Goal: Task Accomplishment & Management: Complete application form

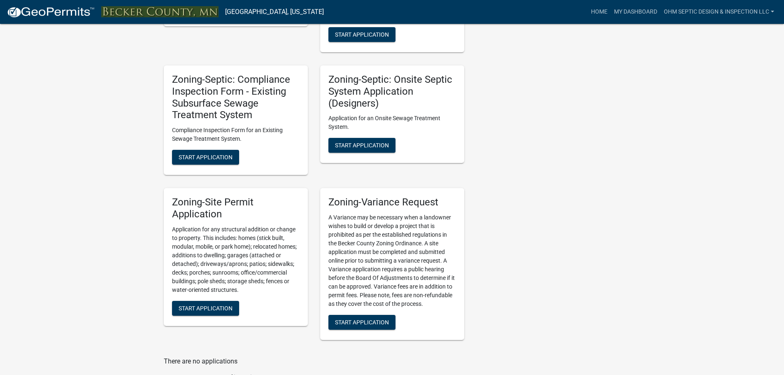
scroll to position [782, 0]
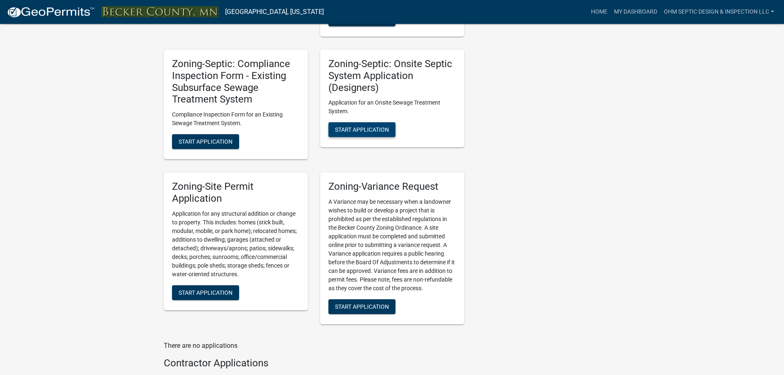
click at [355, 126] on span "Start Application" at bounding box center [362, 129] width 54 height 7
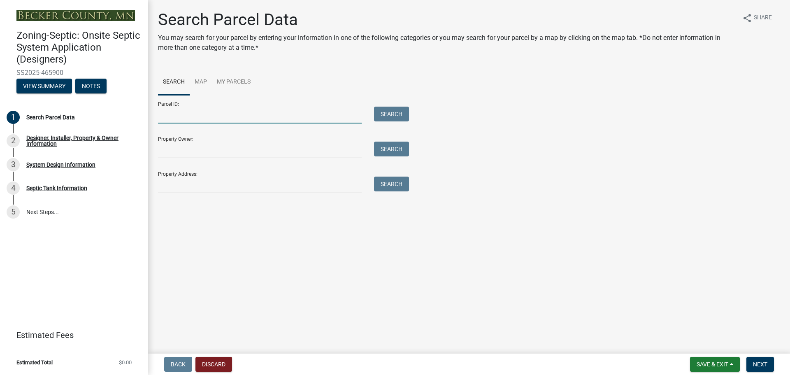
click at [242, 107] on input "Parcel ID:" at bounding box center [260, 115] width 204 height 17
click at [206, 151] on input "Property Owner:" at bounding box center [260, 149] width 204 height 17
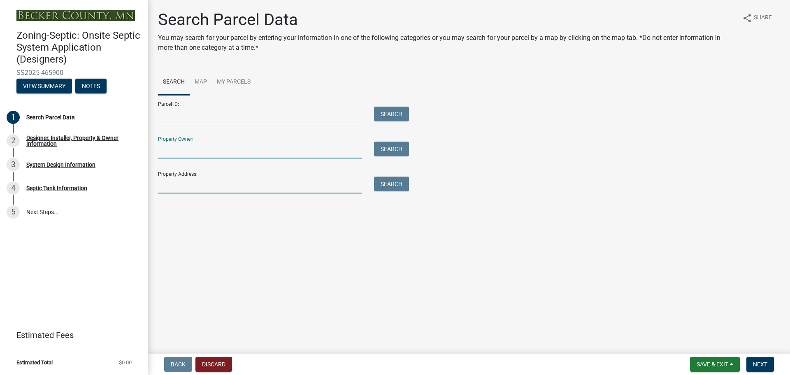
click at [186, 184] on input "Property Address:" at bounding box center [260, 184] width 204 height 17
click at [190, 116] on input "Parcel ID:" at bounding box center [260, 115] width 204 height 17
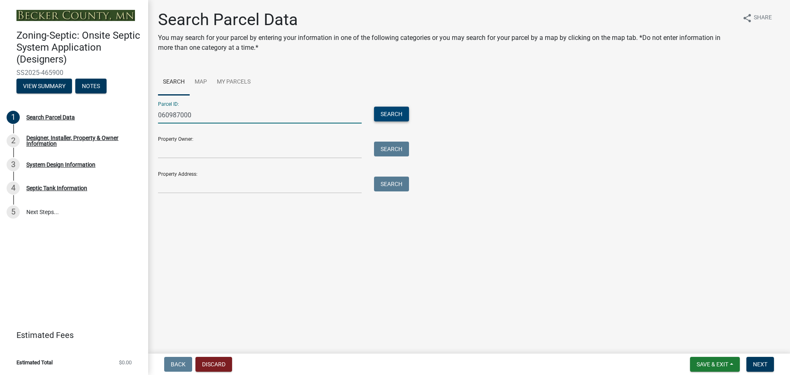
type input "060987000"
click at [387, 115] on button "Search" at bounding box center [391, 114] width 35 height 15
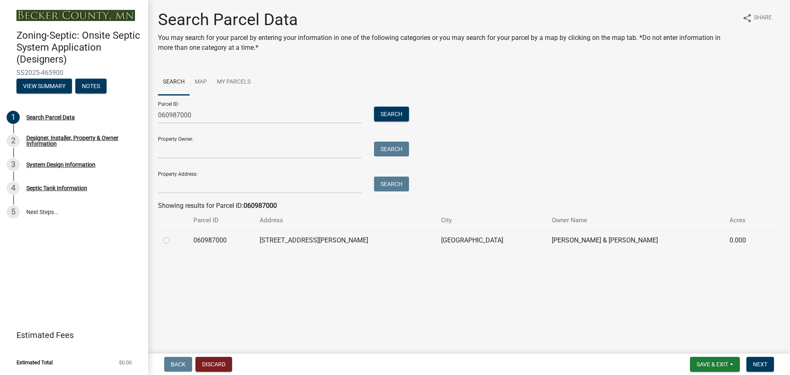
click at [173, 235] on label at bounding box center [173, 235] width 0 height 0
click at [173, 241] on input "radio" at bounding box center [175, 237] width 5 height 5
radio input "true"
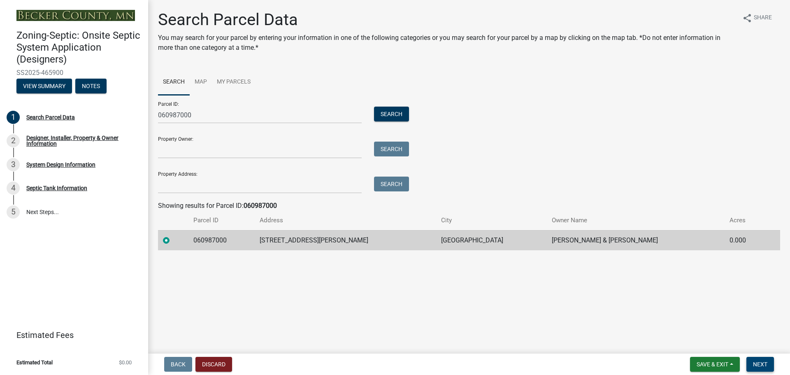
click at [754, 365] on span "Next" at bounding box center [760, 364] width 14 height 7
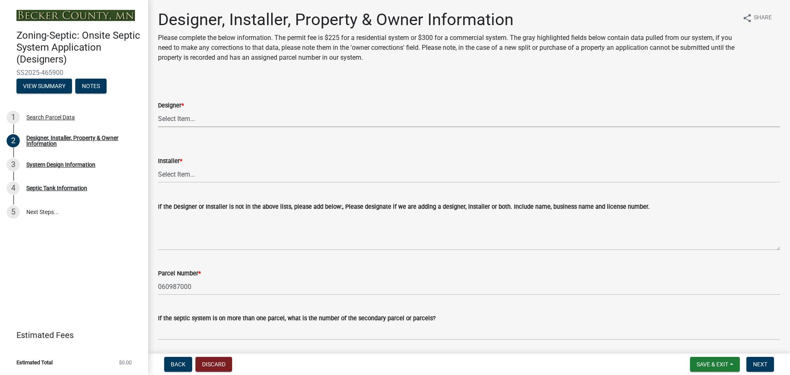
click at [244, 118] on select "Select Item... OTHER – Not listed (please add in next field and we will add to …" at bounding box center [469, 118] width 622 height 17
click at [252, 81] on div "Designer * Select Item... OTHER – Not listed (please add in next field and we w…" at bounding box center [469, 103] width 622 height 48
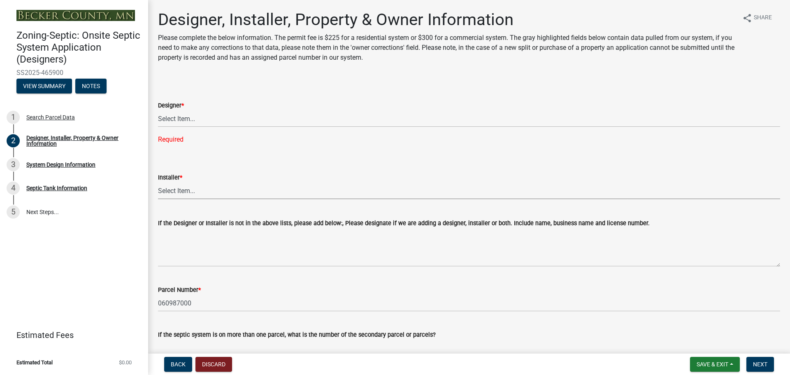
click at [201, 192] on select "Select Item... OTHER – Not listed (please add in next field and we will add to …" at bounding box center [469, 190] width 622 height 17
click at [158, 182] on select "Select Item... OTHER – Not listed (please add in next field and we will add to …" at bounding box center [469, 190] width 622 height 17
select select "16cc4f2b-b479-4cde-8a04-1a41b5d0f1b4"
click at [203, 121] on select "Select Item... OTHER – Not listed (please add in next field and we will add to …" at bounding box center [469, 118] width 622 height 17
click at [158, 110] on select "Select Item... OTHER – Not listed (please add in next field and we will add to …" at bounding box center [469, 118] width 622 height 17
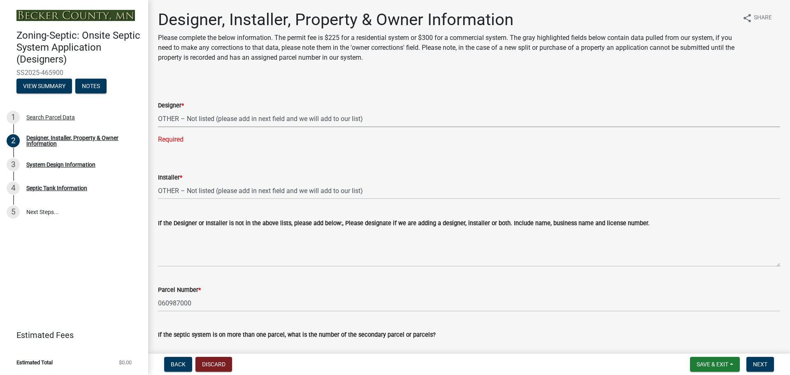
select select "6c135ae6-9430-438b-bfbb-1a71c4544b77"
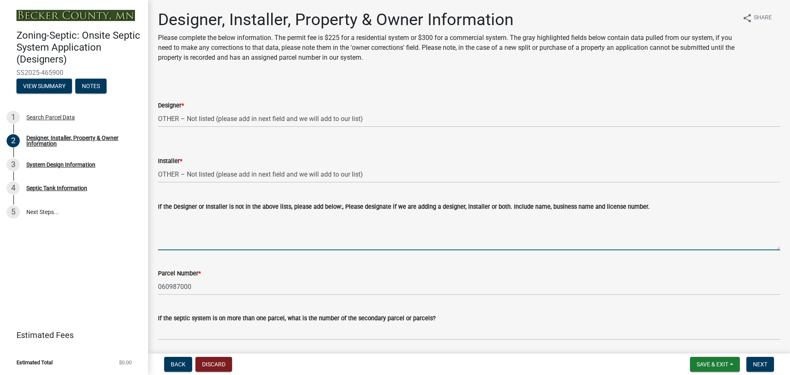
click at [185, 241] on textarea "If the Designer or Installer is not in the above lists, please add below:, Plea…" at bounding box center [469, 230] width 622 height 39
click at [186, 231] on textarea "Designer- Ohm Septic Design & Inspection - [PERSON_NAME] 1929 Installer - Ohm E…" at bounding box center [469, 230] width 622 height 39
type textarea "Designer- Ohm Septic Design & Inspection - [PERSON_NAME] 1929 Installer - Ohm E…"
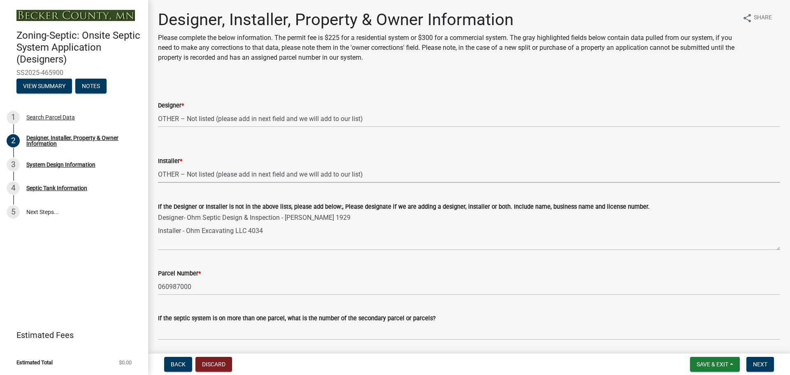
click at [208, 171] on select "Select Item... OTHER – Not listed (please add in next field and we will add to …" at bounding box center [469, 174] width 622 height 17
click at [158, 166] on select "Select Item... OTHER – Not listed (please add in next field and we will add to …" at bounding box center [469, 174] width 622 height 17
select select "53fa1665-cea4-4fac-90ee-c738784f08ca"
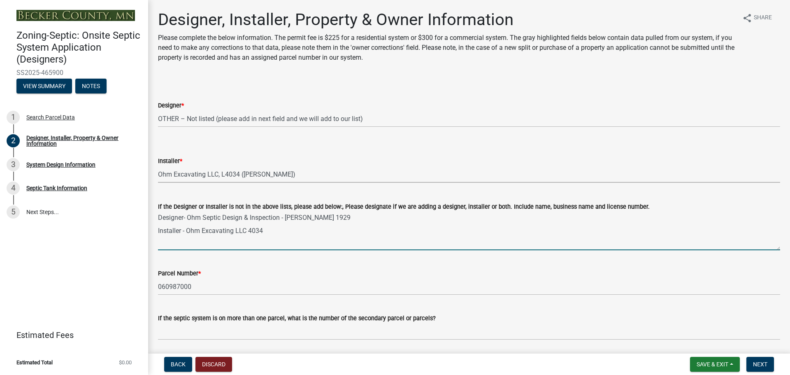
click at [237, 235] on textarea "Designer- Ohm Septic Design & Inspection - [PERSON_NAME] 1929 Installer - Ohm E…" at bounding box center [469, 230] width 622 height 39
click at [237, 234] on textarea "Designer- Ohm Septic Design & Inspection - [PERSON_NAME] 1929 Installer - Ohm E…" at bounding box center [469, 230] width 622 height 39
click at [239, 232] on textarea "Designer- Ohm Septic Design & Inspection - [PERSON_NAME] 1929 Installer - Ohm E…" at bounding box center [469, 230] width 622 height 39
drag, startPoint x: 270, startPoint y: 233, endPoint x: 156, endPoint y: 237, distance: 114.0
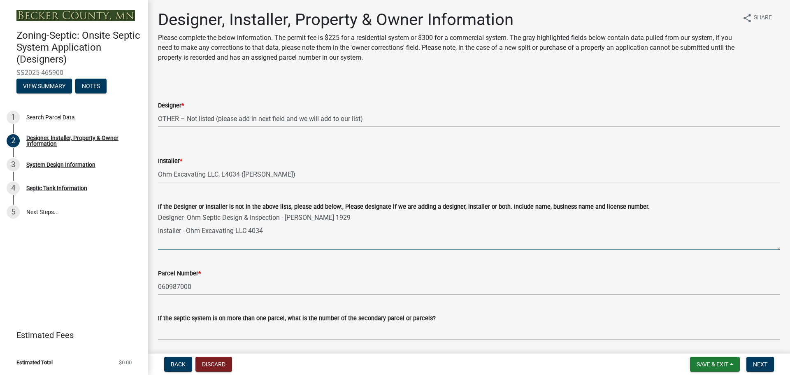
click at [156, 237] on div "If the Designer or Installer is not in the above lists, please add below:, Plea…" at bounding box center [469, 220] width 634 height 60
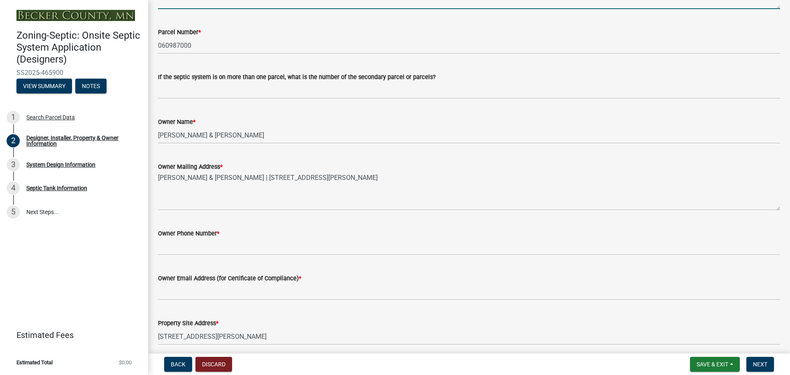
scroll to position [247, 0]
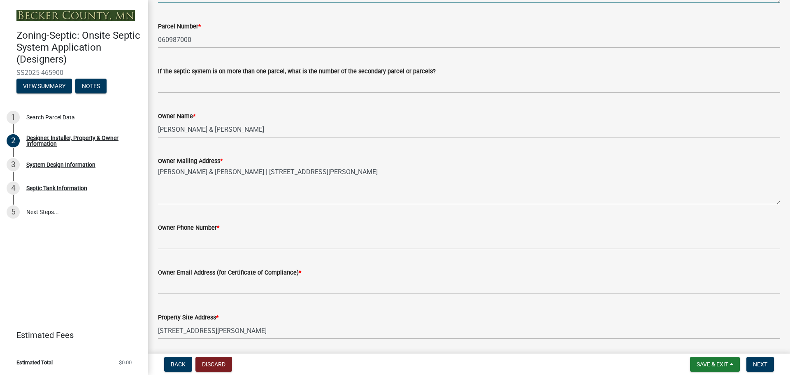
type textarea "Designer- Ohm Septic Design & Inspection - [PERSON_NAME] 1929"
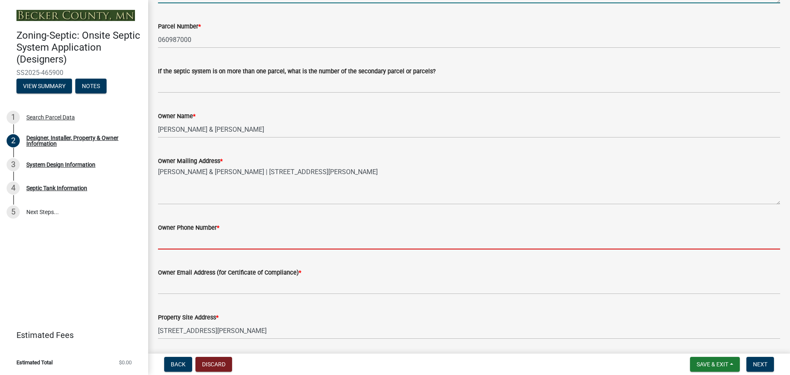
click at [223, 247] on input "Owner Phone Number *" at bounding box center [469, 240] width 622 height 17
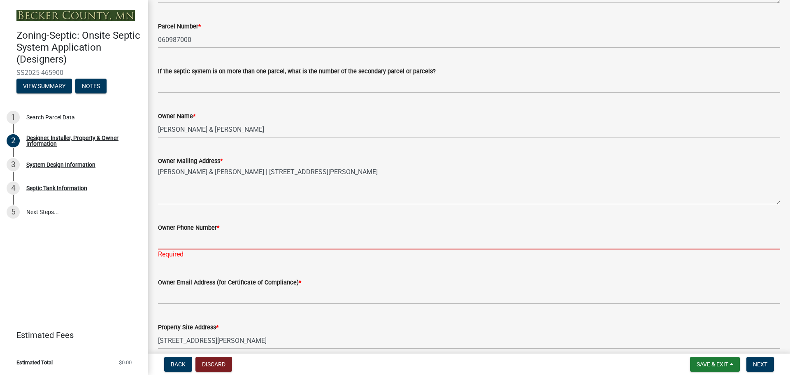
click at [210, 238] on input "Owner Phone Number *" at bounding box center [469, 240] width 622 height 17
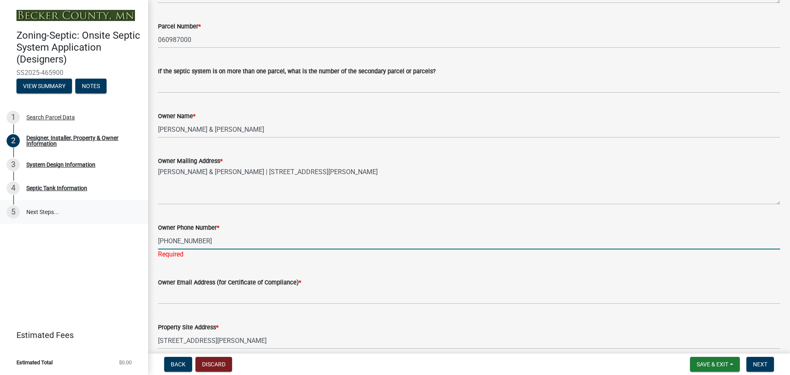
type input "[PHONE_NUMBER]"
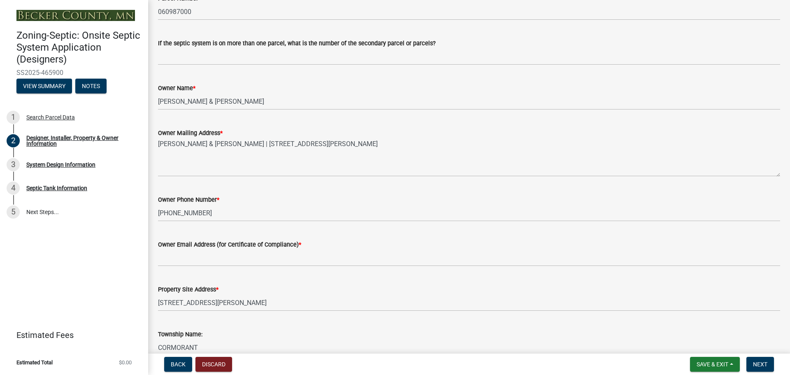
scroll to position [288, 0]
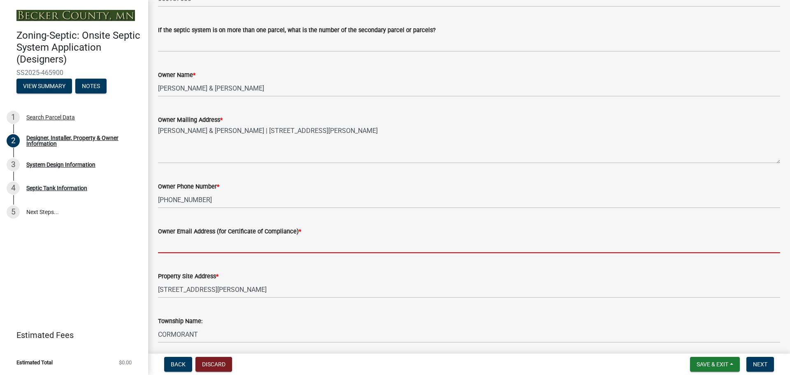
click at [223, 246] on input "Owner Email Address (for Certificate of Compliance) *" at bounding box center [469, 244] width 622 height 17
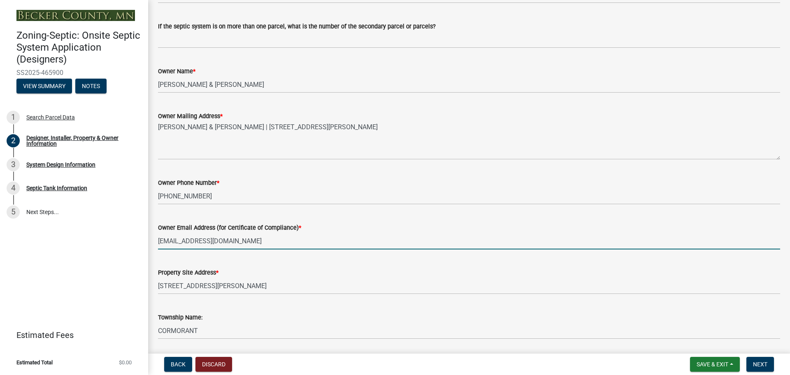
scroll to position [497, 0]
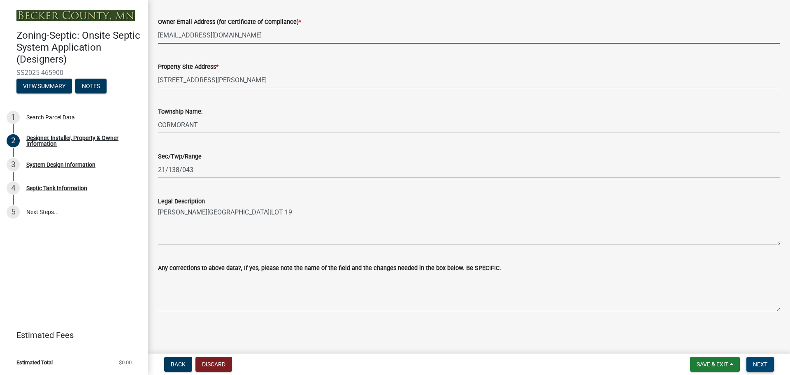
type input "[EMAIL_ADDRESS][DOMAIN_NAME]"
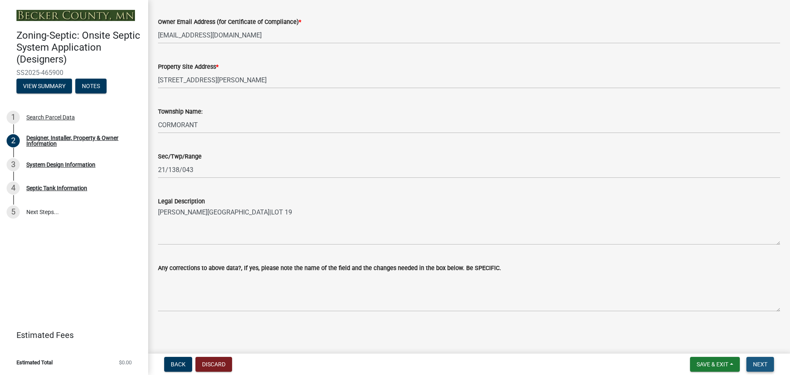
click at [765, 365] on span "Next" at bounding box center [760, 364] width 14 height 7
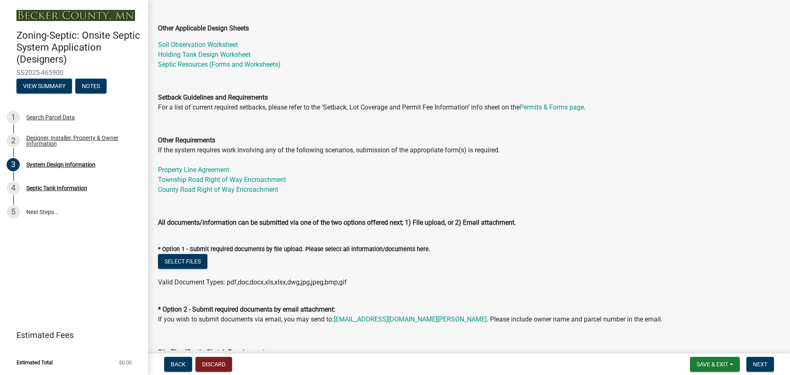
scroll to position [206, 0]
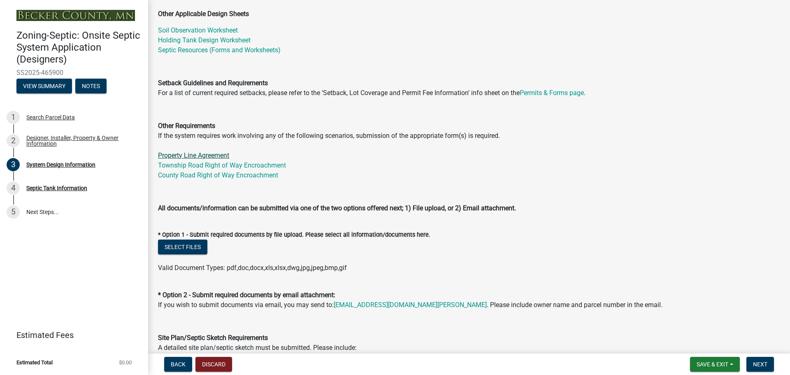
click at [194, 154] on link "Property Line Agreement" at bounding box center [193, 155] width 71 height 8
click at [209, 39] on link "Holding Tank Design Worksheet" at bounding box center [204, 40] width 93 height 8
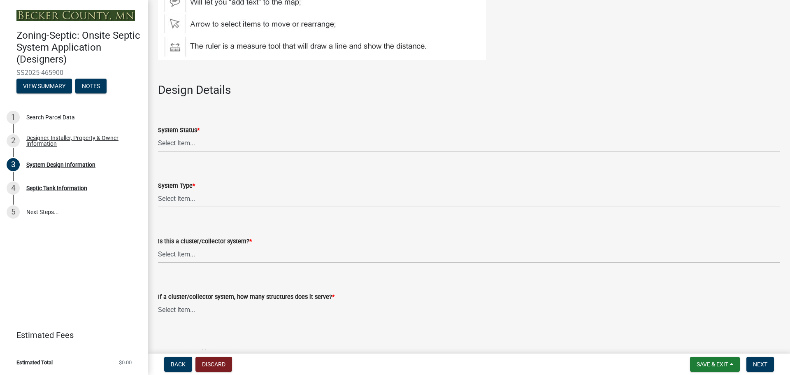
scroll to position [946, 0]
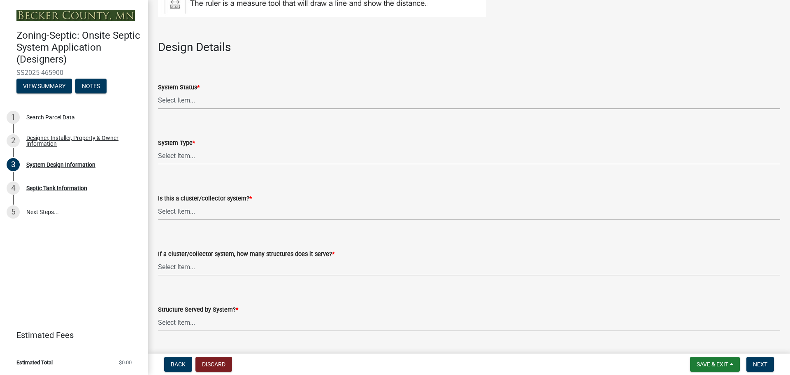
click at [224, 98] on select "Select Item... No Existing System Replacement System Failing System (Cesspool, …" at bounding box center [469, 100] width 622 height 17
click at [158, 92] on select "Select Item... No Existing System Replacement System Failing System (Cesspool, …" at bounding box center [469, 100] width 622 height 17
select select "8ba21533-2acf-4cc6-95e5-280e4aabd5a3"
click at [199, 154] on select "Select Item... Type I Type II Type III Type IV Type V" at bounding box center [469, 156] width 622 height 17
click at [158, 148] on select "Select Item... Type I Type II Type III Type IV Type V" at bounding box center [469, 156] width 622 height 17
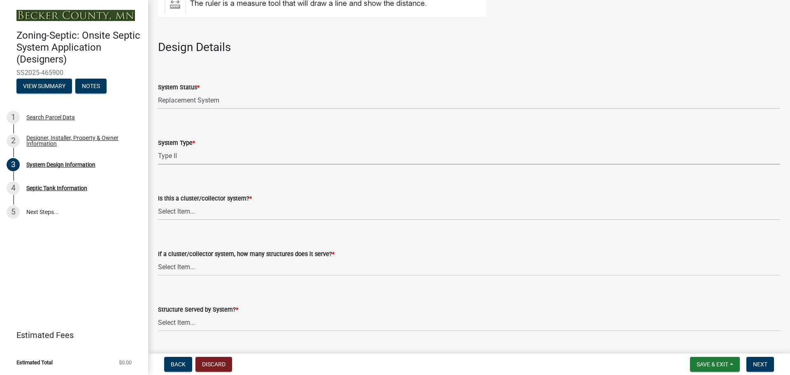
select select "d11049ea-91d0-42ef-8f23-5bc08afa6acf"
click at [195, 215] on select "Select Item... Yes No" at bounding box center [469, 211] width 622 height 17
click at [158, 203] on select "Select Item... Yes No" at bounding box center [469, 211] width 622 height 17
select select "011fbff4-a41d-4a75-9bd8-71c7e6c69e0d"
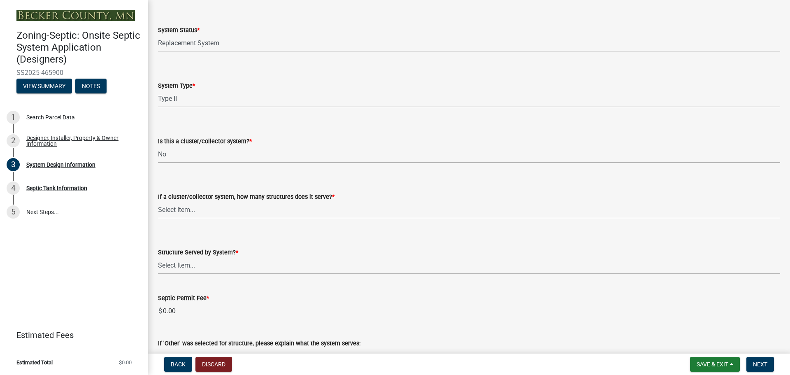
scroll to position [1028, 0]
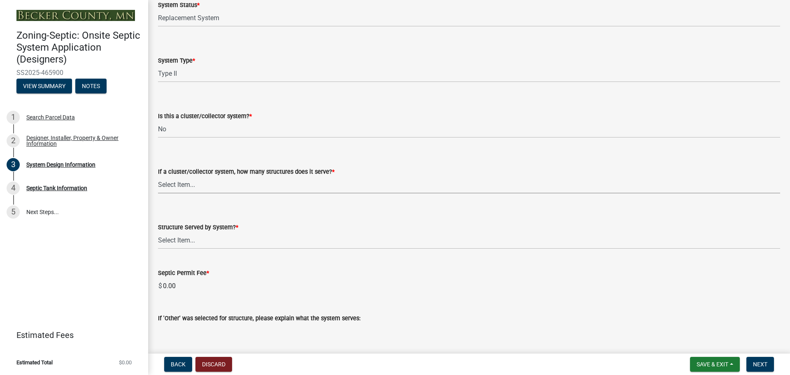
click at [205, 187] on select "Select Item... Not a cluster/collector system 1 2 3 4 5 6 7 8 9 10" at bounding box center [469, 184] width 622 height 17
click at [158, 176] on select "Select Item... Not a cluster/collector system 1 2 3 4 5 6 7 8 9 10" at bounding box center [469, 184] width 622 height 17
select select "85fdfef2-2683-4311-b5d5-5505f6411127"
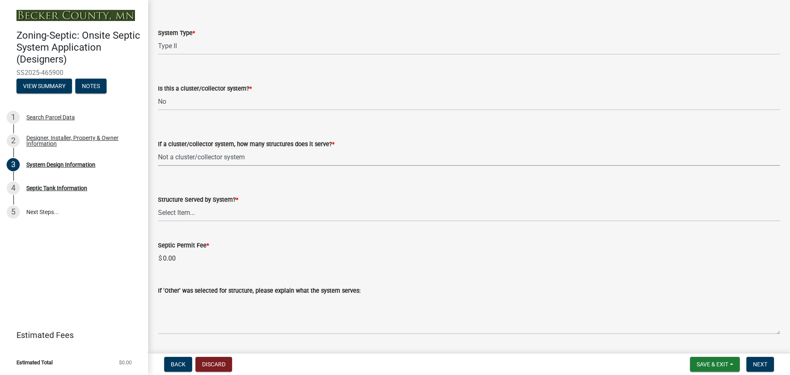
scroll to position [1111, 0]
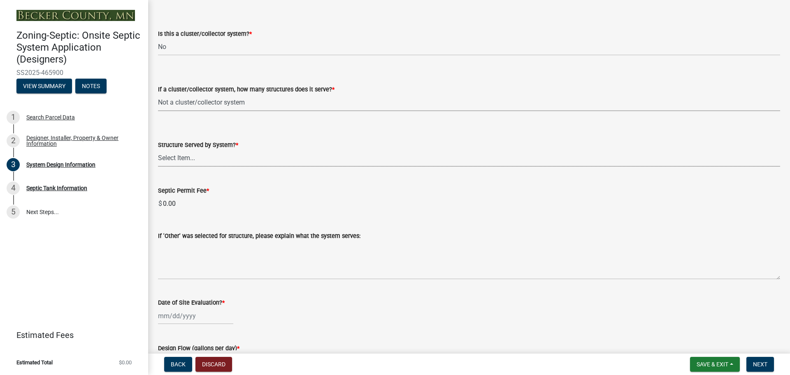
click at [196, 161] on select "Select Item... Commercial Resort Commercial - Non Resort Other Full-Time Dwelli…" at bounding box center [469, 158] width 622 height 17
click at [158, 150] on select "Select Item... Commercial Resort Commercial - Non Resort Other Full-Time Dwelli…" at bounding box center [469, 158] width 622 height 17
select select "bbba294c-e7e6-4483-b1a0-88fbc7e04017"
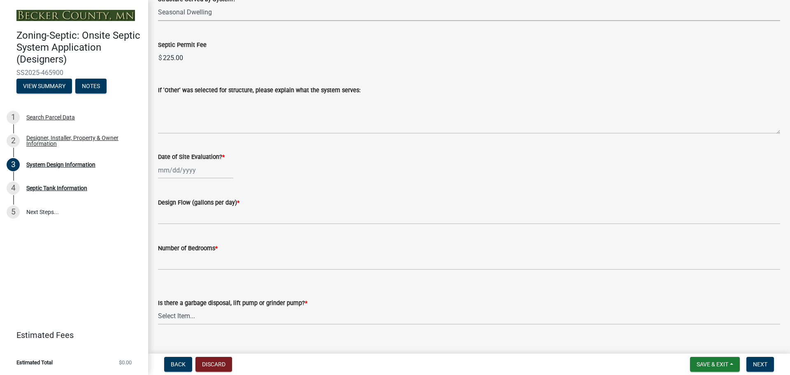
scroll to position [1275, 0]
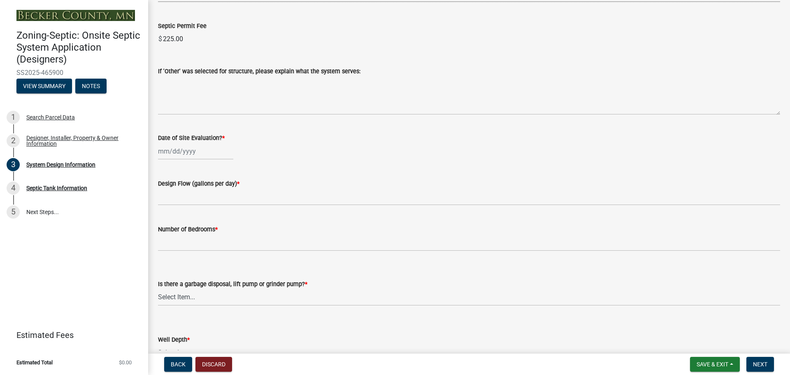
click at [196, 151] on div at bounding box center [195, 151] width 75 height 17
select select "8"
select select "2025"
click at [191, 207] on div "6" at bounding box center [192, 208] width 13 height 13
type input "[DATE]"
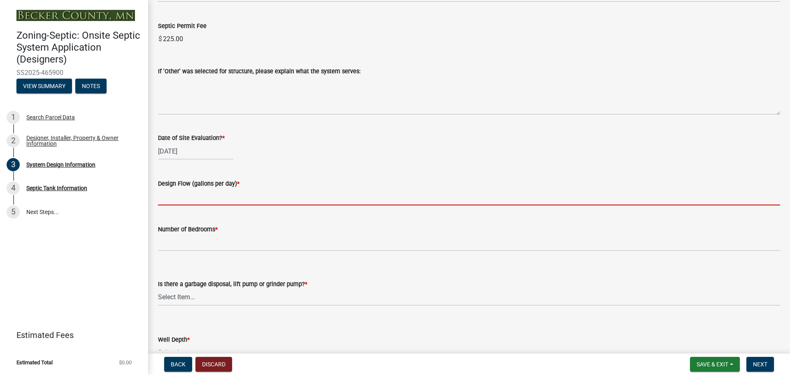
click at [227, 201] on input "text" at bounding box center [469, 196] width 622 height 17
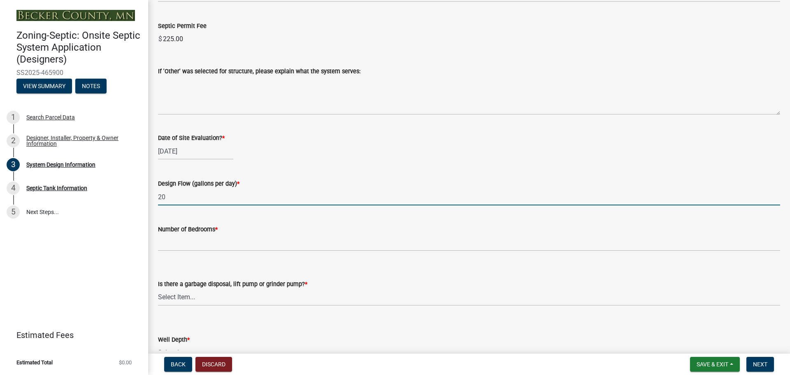
type input "2"
type input "300"
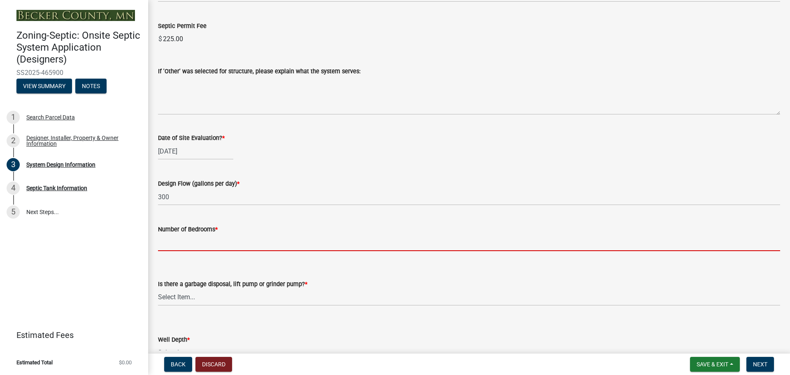
click at [265, 241] on input "Number of Bedrooms *" at bounding box center [469, 242] width 622 height 17
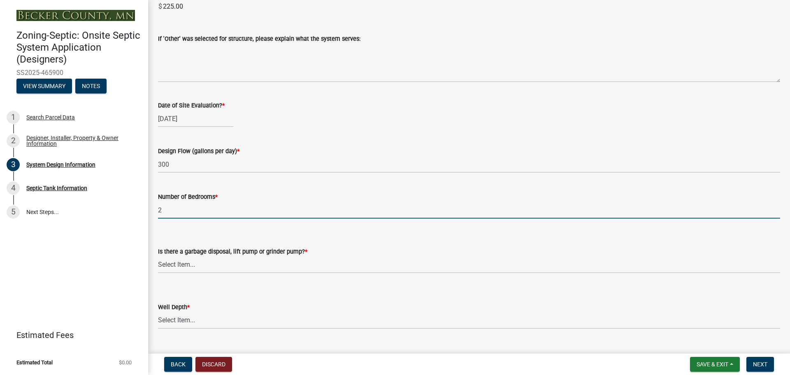
scroll to position [1357, 0]
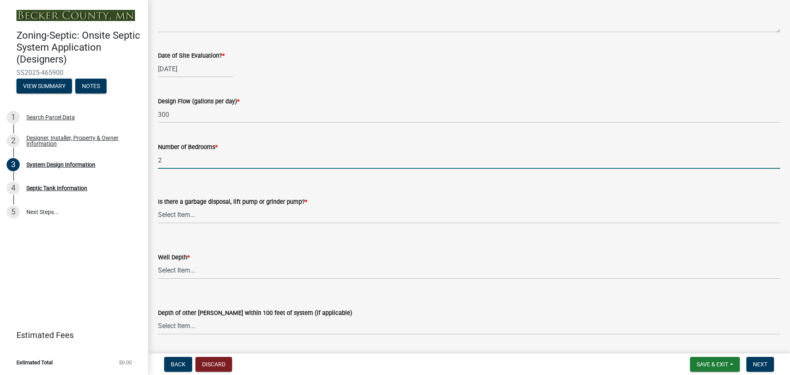
type input "2"
click at [238, 215] on select "Select Item... Yes No" at bounding box center [469, 214] width 622 height 17
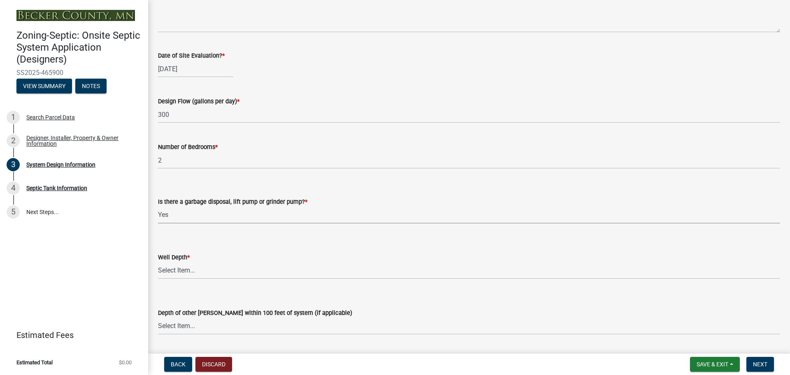
click at [158, 206] on select "Select Item... Yes No" at bounding box center [469, 214] width 622 height 17
select select "1002d2f5-04ee-41f0-9277-2fadb170a736"
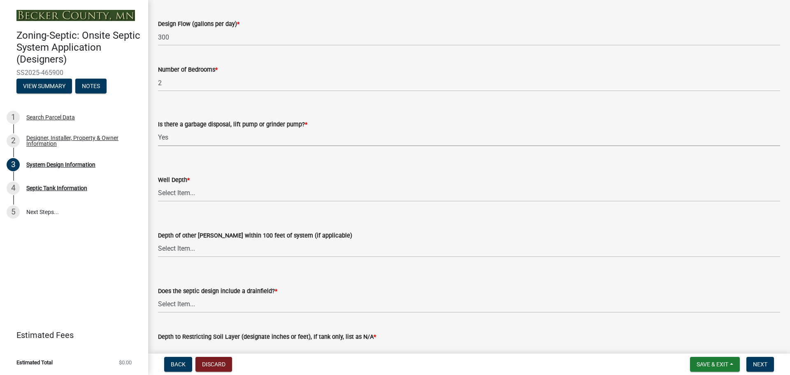
scroll to position [1440, 0]
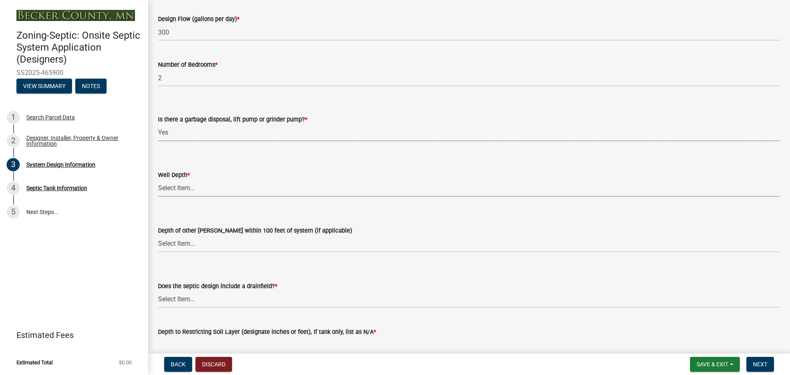
drag, startPoint x: 199, startPoint y: 186, endPoint x: 198, endPoint y: 195, distance: 9.6
click at [199, 186] on select "Select Item... Deep Well Shallow Well Well not yet installed - To be drilled No…" at bounding box center [469, 188] width 622 height 17
click at [158, 180] on select "Select Item... Deep Well Shallow Well Well not yet installed - To be drilled No…" at bounding box center [469, 188] width 622 height 17
select select "22f42ee4-8f54-4ffd-840f-b13e29e3d3ac"
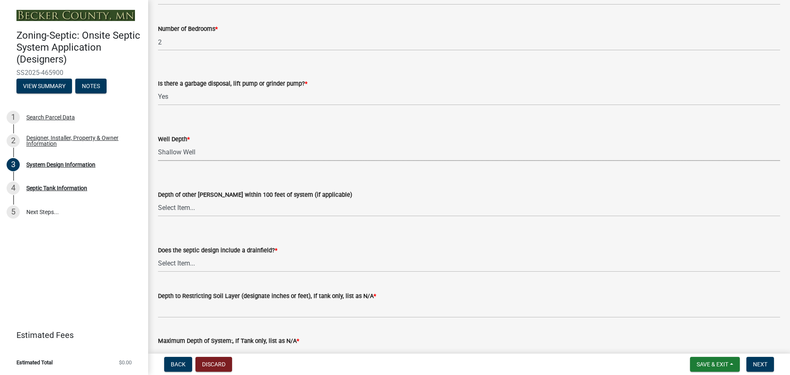
scroll to position [1522, 0]
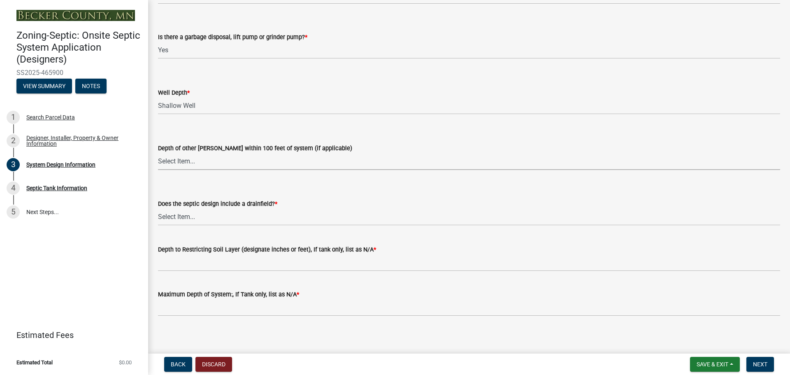
click at [210, 163] on select "Select Item... Deep Well Shallow Well No other [PERSON_NAME]" at bounding box center [469, 161] width 622 height 17
click at [158, 153] on select "Select Item... Deep Well Shallow Well No other [PERSON_NAME]" at bounding box center [469, 161] width 622 height 17
select select "f869305d-2cb1-4dd4-8e19-f65af66fecb7"
click at [184, 219] on select "Select Item... Yes No Existing - COC must by submitted" at bounding box center [469, 217] width 622 height 17
click at [158, 209] on select "Select Item... Yes No Existing - COC must by submitted" at bounding box center [469, 217] width 622 height 17
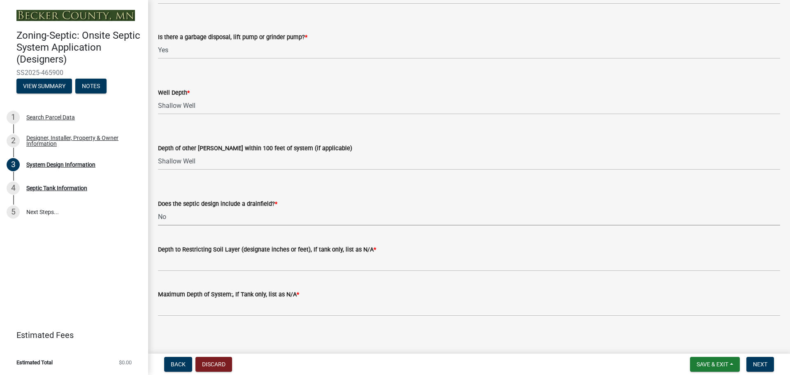
select select "1beac6bb-92f1-48fc-a43d-dd4fbc824110"
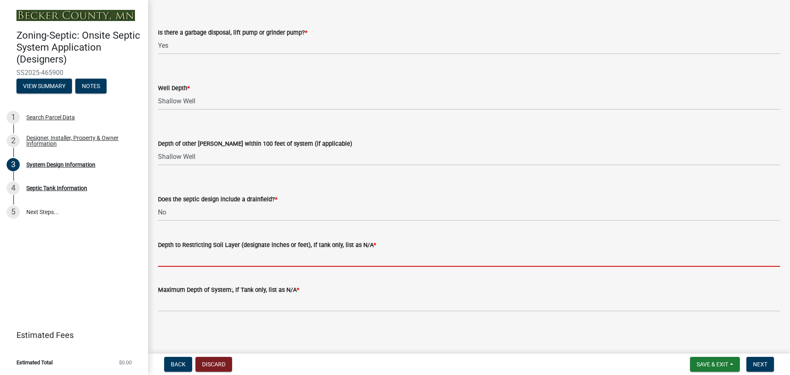
click at [199, 255] on input "Depth to Restricting Soil Layer (designate inches or feet), If tank only, list …" at bounding box center [469, 258] width 622 height 17
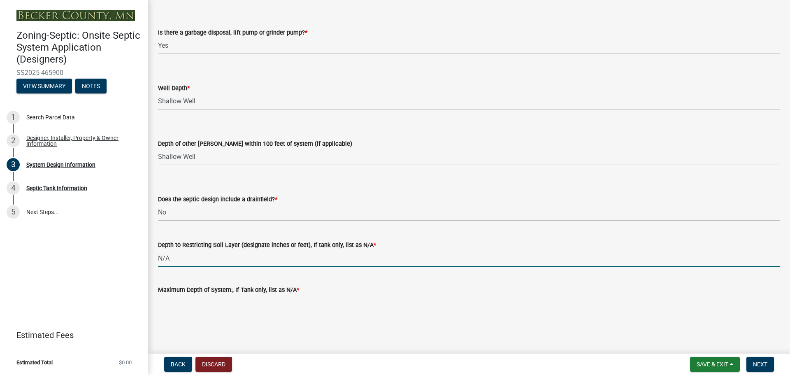
type input "N/A"
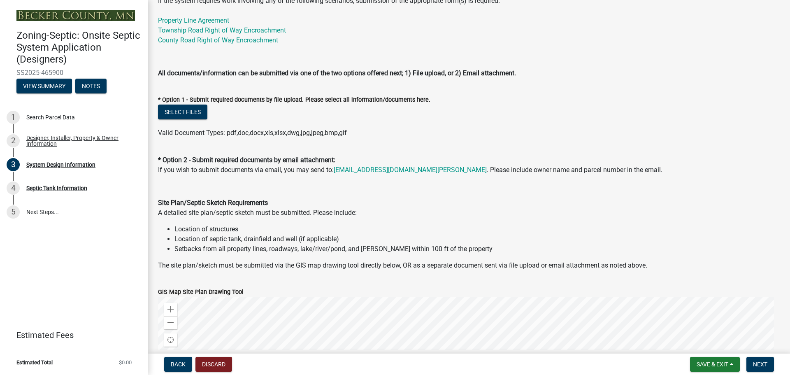
scroll to position [210, 0]
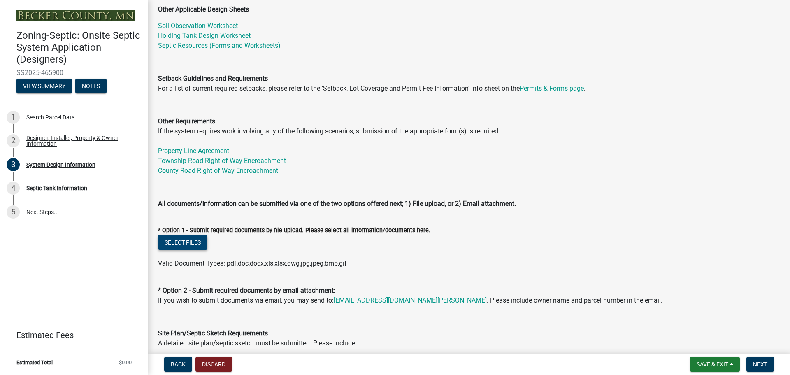
type input "N/A"
click at [181, 244] on button "Select files" at bounding box center [182, 242] width 49 height 15
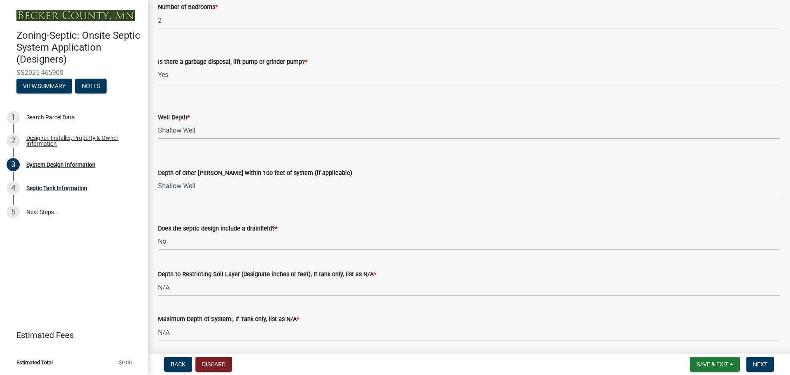
scroll to position [1563, 0]
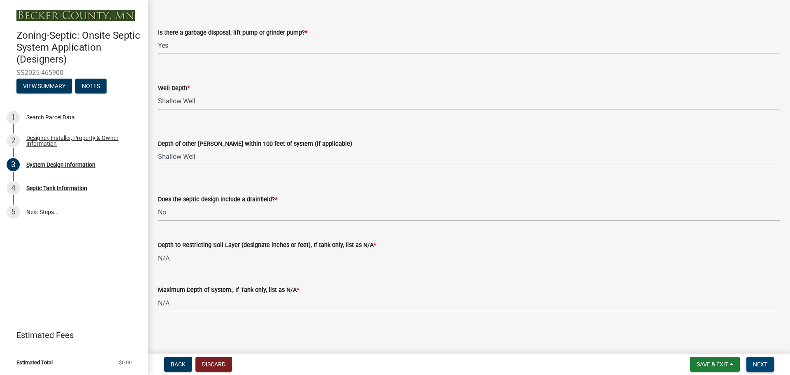
click at [752, 362] on button "Next" at bounding box center [760, 364] width 28 height 15
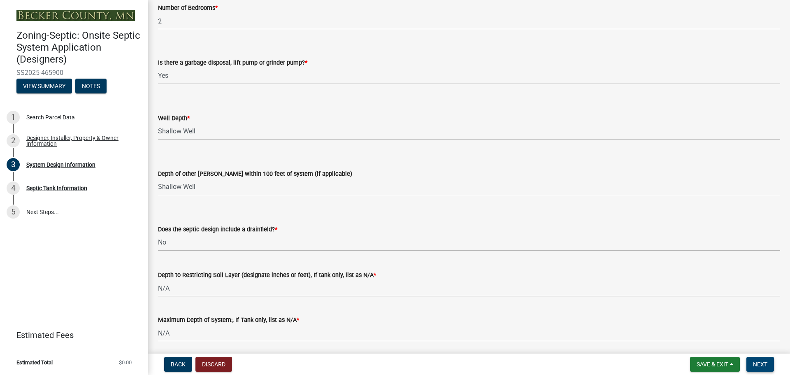
scroll to position [1593, 0]
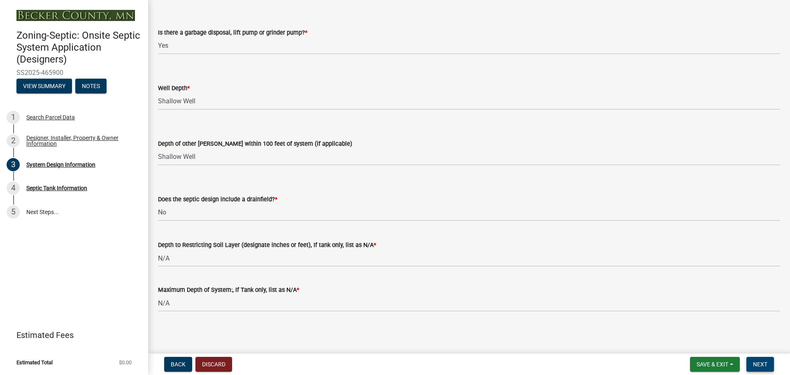
click at [759, 365] on span "Next" at bounding box center [760, 364] width 14 height 7
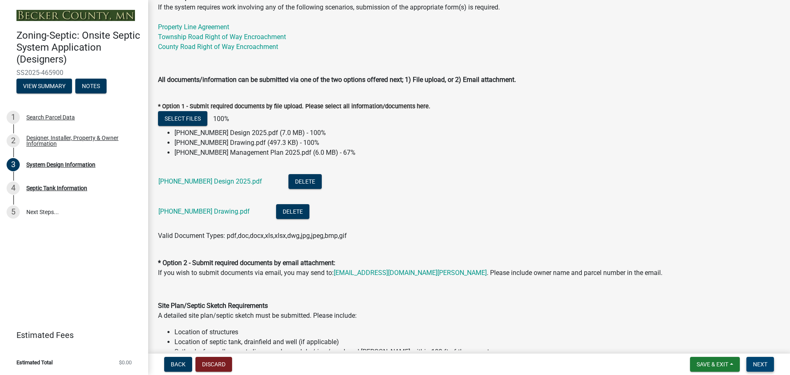
scroll to position [348, 0]
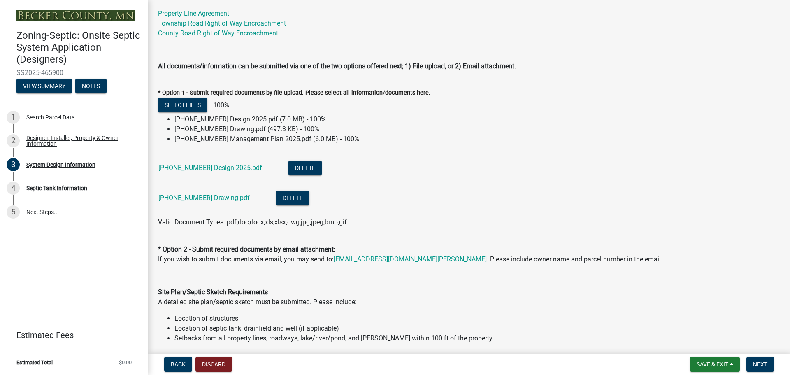
click at [402, 217] on div "Valid Document Types: pdf,doc,docx,xls,xlsx,dwg,jpg,jpeg,bmp,gif" at bounding box center [469, 222] width 634 height 10
click at [186, 104] on button "Select files" at bounding box center [182, 104] width 49 height 15
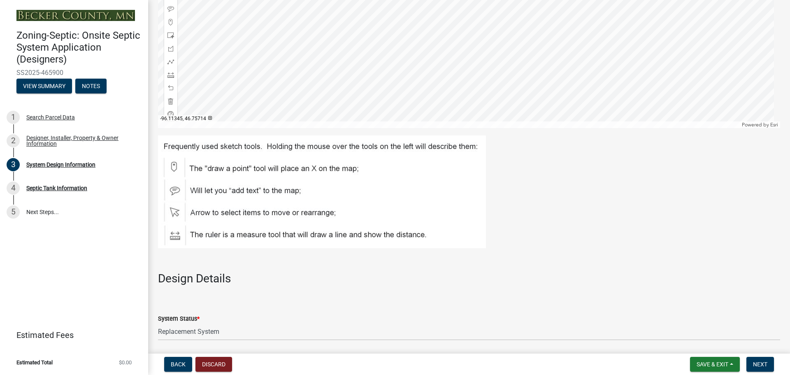
scroll to position [1006, 0]
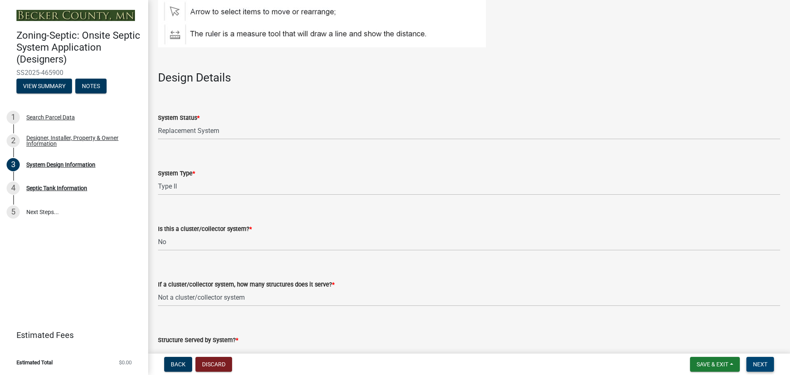
click at [761, 366] on span "Next" at bounding box center [760, 364] width 14 height 7
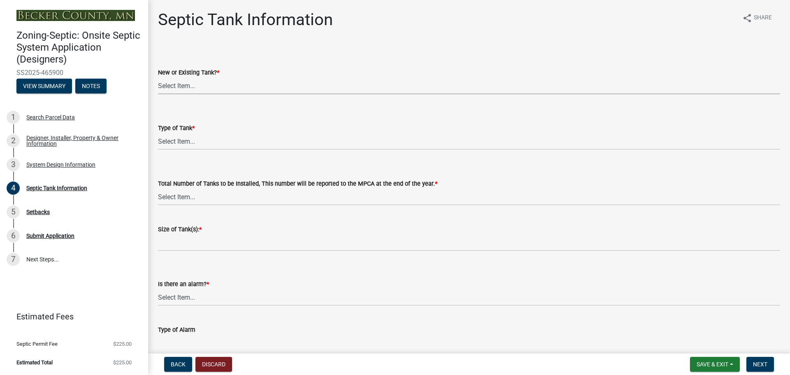
click at [209, 87] on select "Select Item... New Existing Both -New and Existing Tank" at bounding box center [469, 85] width 622 height 17
click at [158, 77] on select "Select Item... New Existing Both -New and Existing Tank" at bounding box center [469, 85] width 622 height 17
select select "f9fbe67c-c1cf-4a63-8ad4-799ce56b7f21"
click at [188, 140] on select "Select Item... Single Septic Tank Compartmented Tank Single Tank plus Compartme…" at bounding box center [469, 141] width 622 height 17
click at [158, 133] on select "Select Item... Single Septic Tank Compartmented Tank Single Tank plus Compartme…" at bounding box center [469, 141] width 622 height 17
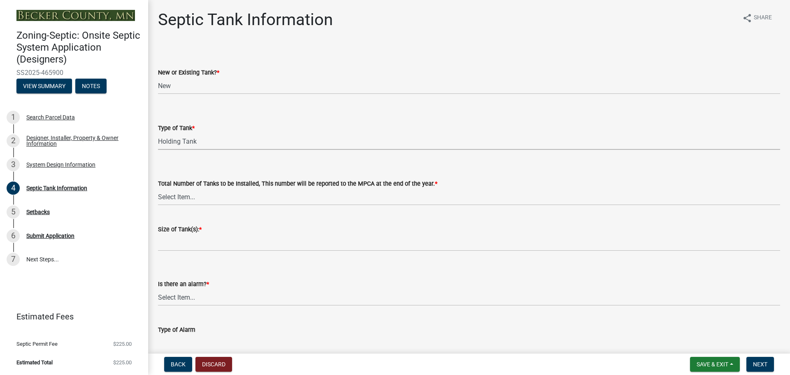
select select "fe57a0e5-df0b-49ed-be87-b1b1dff725c1"
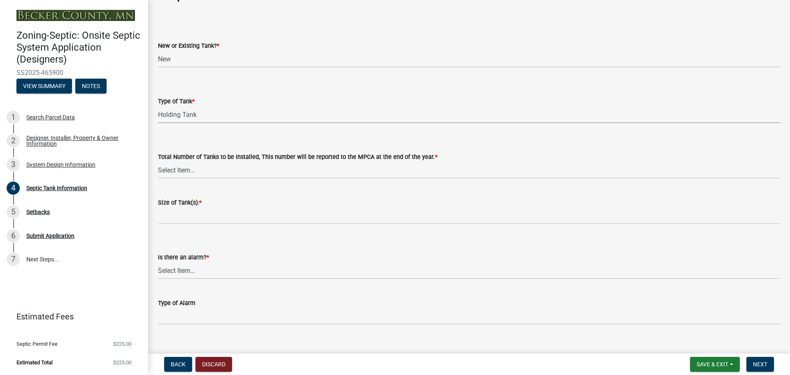
scroll to position [41, 0]
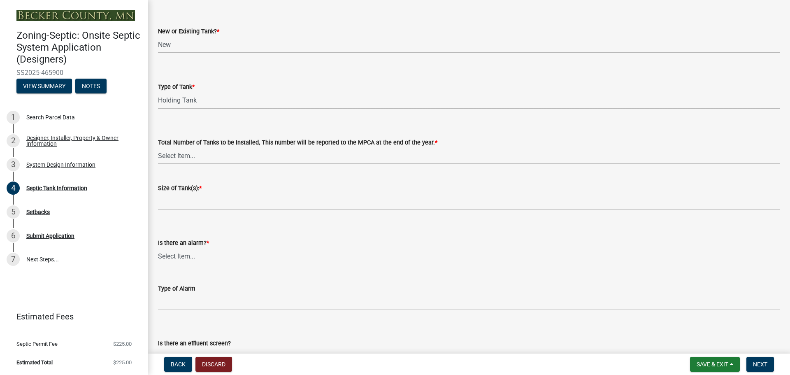
click at [205, 158] on select "Select Item... 0 1 2 3 4" at bounding box center [469, 155] width 622 height 17
click at [158, 147] on select "Select Item... 0 1 2 3 4" at bounding box center [469, 155] width 622 height 17
select select "e0ee17af-48b7-4b92-9885-812dbb1428e7"
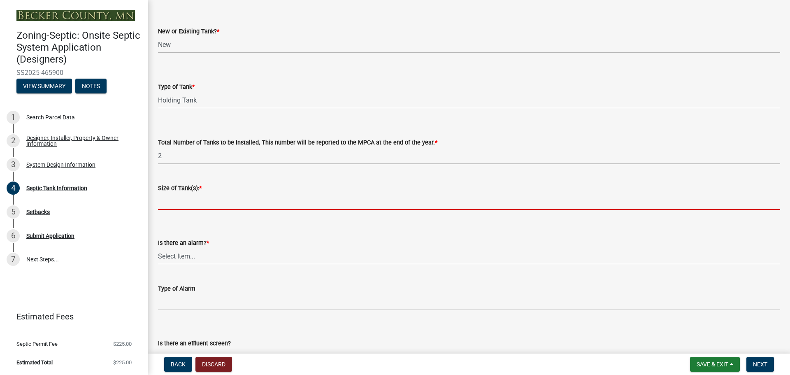
click at [177, 204] on input "Size of Tank(s): *" at bounding box center [469, 201] width 622 height 17
type input "1500"
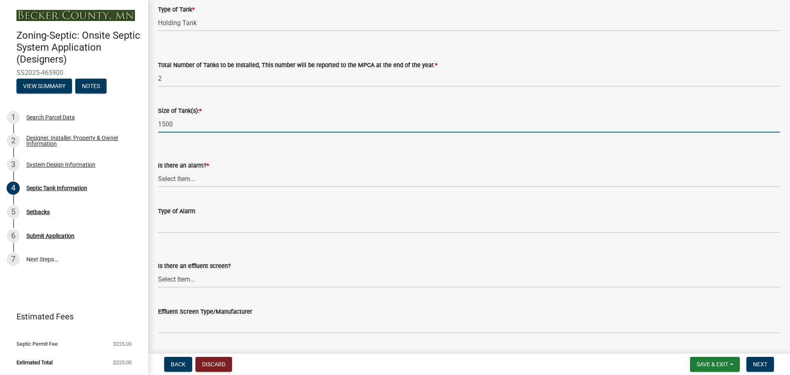
scroll to position [123, 0]
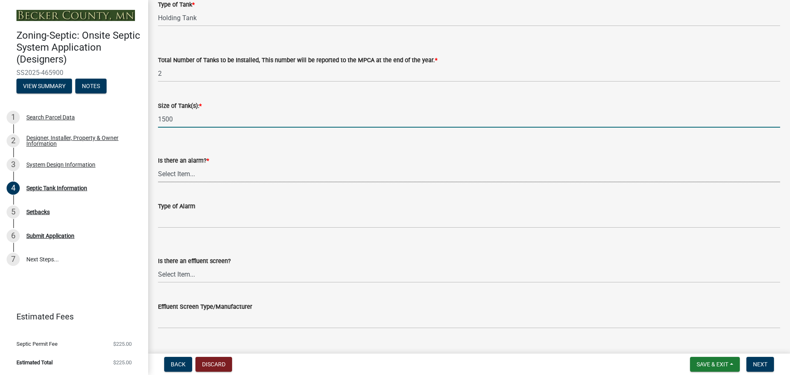
click at [193, 173] on select "Select Item... Yes No" at bounding box center [469, 173] width 622 height 17
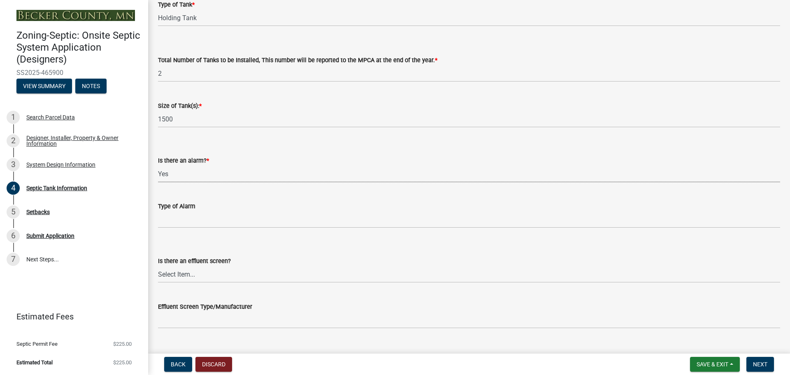
click at [158, 165] on select "Select Item... Yes No" at bounding box center [469, 173] width 622 height 17
select select "c84d9e4c-2287-4d2e-9ef7-9874a7456ee3"
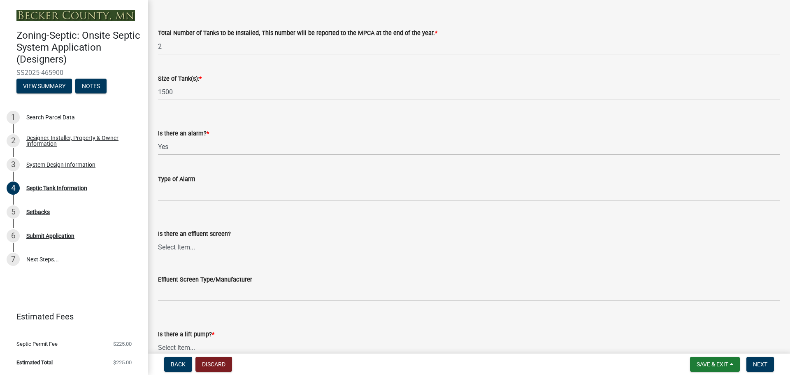
scroll to position [165, 0]
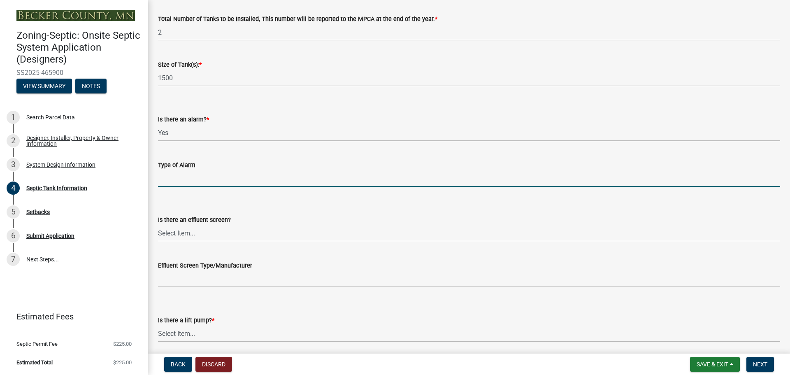
click at [195, 186] on input "Type of Alarm" at bounding box center [469, 178] width 622 height 17
click at [196, 179] on input "Type of Alarm" at bounding box center [469, 178] width 622 height 17
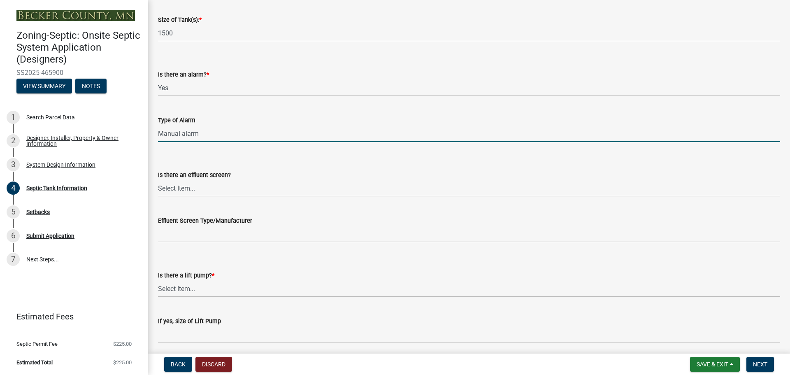
scroll to position [247, 0]
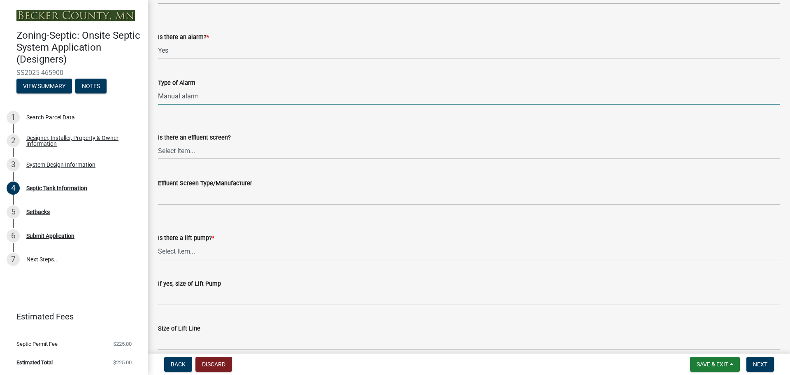
type input "Manual alarm"
click at [199, 157] on select "Select Item... Yes No" at bounding box center [469, 150] width 622 height 17
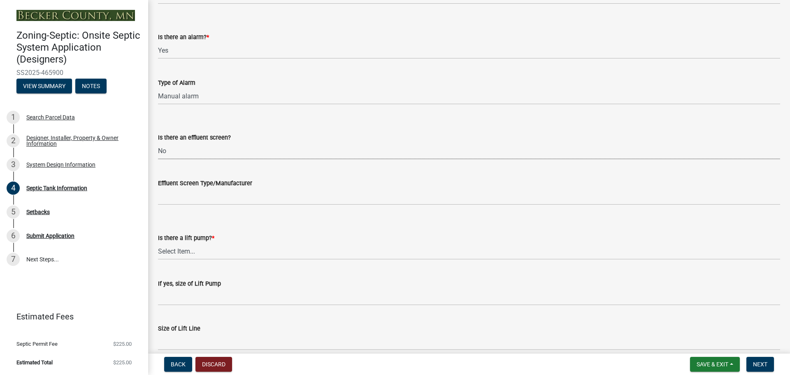
click at [158, 142] on select "Select Item... Yes No" at bounding box center [469, 150] width 622 height 17
select select "a956bcdf-8f12-4f61-bfc1-a6e229dc0595"
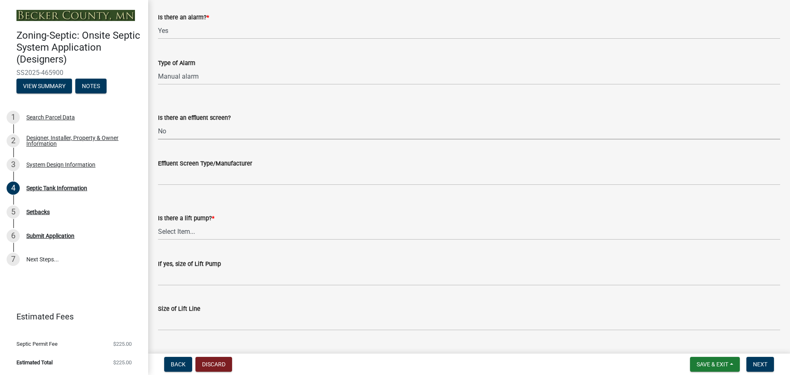
scroll to position [285, 0]
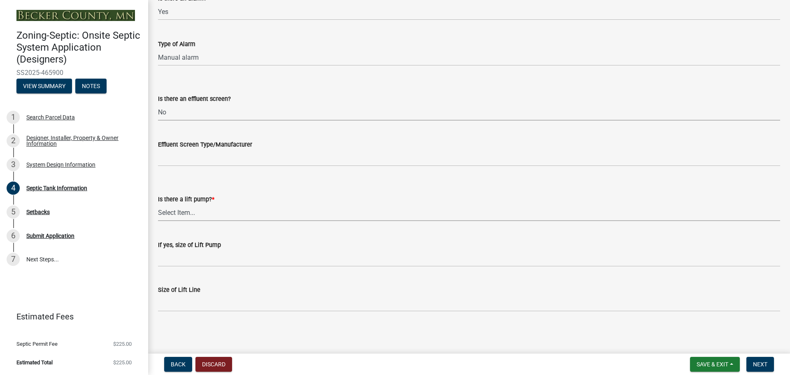
click at [186, 218] on select "Select Item... Yes No" at bounding box center [469, 212] width 622 height 17
click at [158, 204] on select "Select Item... Yes No" at bounding box center [469, 212] width 622 height 17
click at [199, 218] on select "Select Item... Yes No" at bounding box center [469, 212] width 622 height 17
click at [158, 204] on select "Select Item... Yes No" at bounding box center [469, 212] width 622 height 17
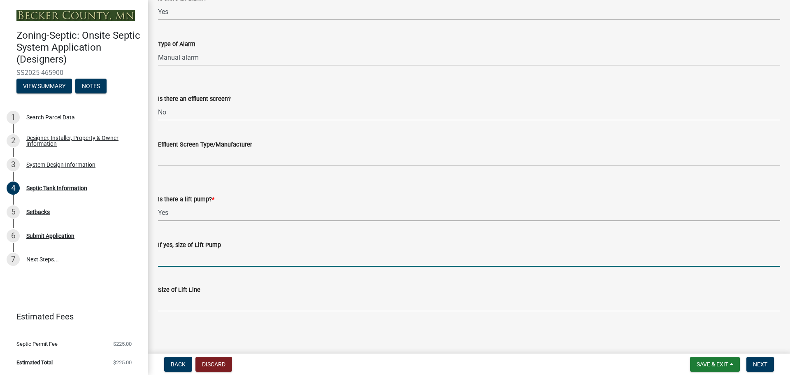
click at [185, 260] on input "If yes, size of Lift Pump" at bounding box center [469, 258] width 622 height 17
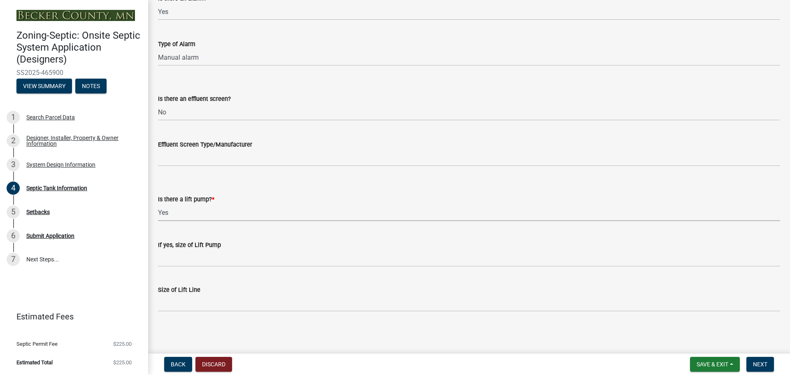
click at [176, 215] on select "Select Item... Yes No" at bounding box center [469, 212] width 622 height 17
click at [158, 204] on select "Select Item... Yes No" at bounding box center [469, 212] width 622 height 17
select select "ba43cfd8-3223-4e93-a41d-8bc71aa45820"
click at [761, 365] on span "Next" at bounding box center [760, 364] width 14 height 7
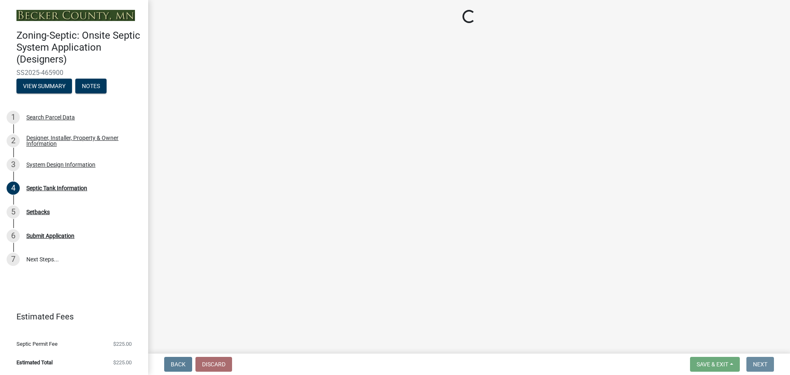
scroll to position [0, 0]
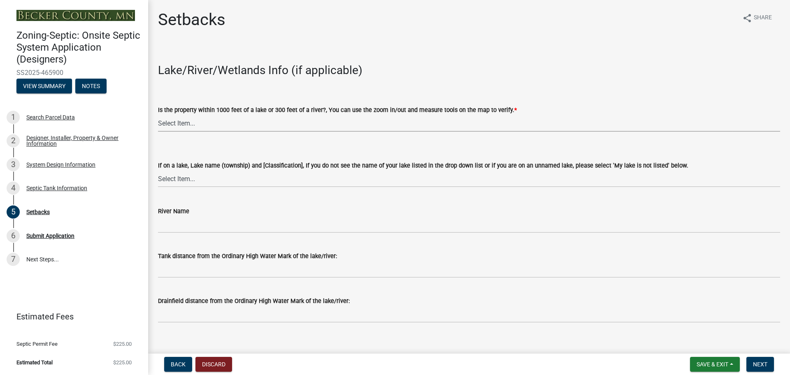
click at [348, 124] on select "Select Item... Yes No" at bounding box center [469, 123] width 622 height 17
click at [158, 115] on select "Select Item... Yes No" at bounding box center [469, 123] width 622 height 17
select select "c245ec0d-8d6f-4710-ab2b-b3aa70611708"
click at [226, 178] on select "Select Item... [GEOGRAPHIC_DATA] is not listed below [GEOGRAPHIC_DATA] ([GEOGRA…" at bounding box center [469, 178] width 622 height 17
click at [158, 170] on select "Select Item... [GEOGRAPHIC_DATA] is not listed below [GEOGRAPHIC_DATA] ([GEOGRA…" at bounding box center [469, 178] width 622 height 17
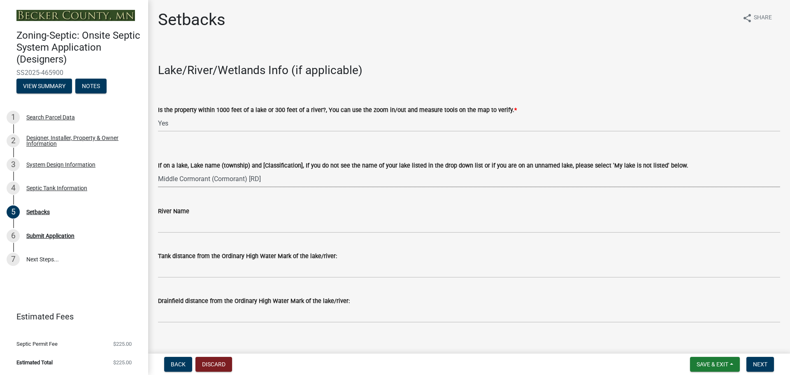
select select "a9fc5811-0769-4c6a-a90e-ec83158e7913"
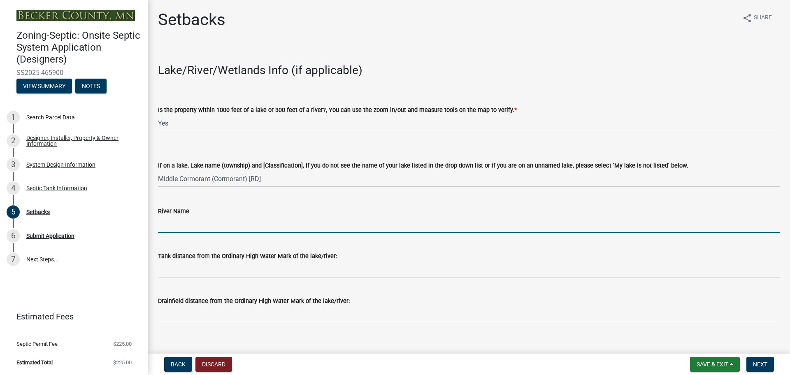
click at [220, 228] on input "River Name" at bounding box center [469, 224] width 622 height 17
click at [224, 198] on div "River Name" at bounding box center [469, 214] width 622 height 38
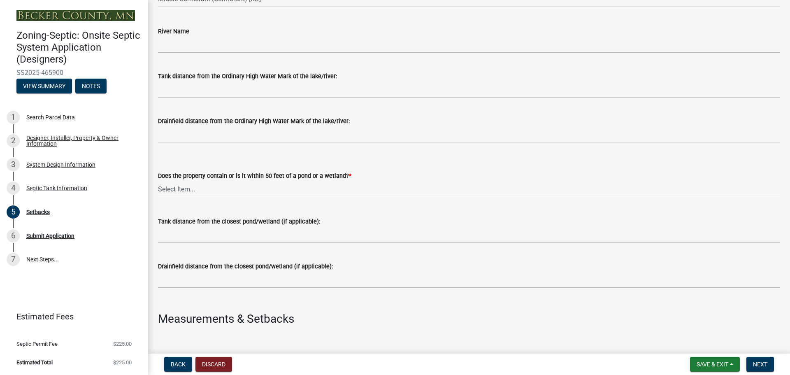
scroll to position [206, 0]
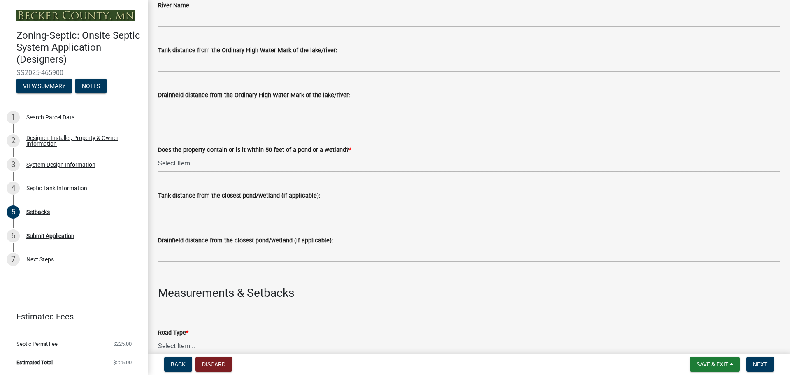
click at [227, 167] on select "Select Item... Yes No" at bounding box center [469, 163] width 622 height 17
click at [158, 155] on select "Select Item... Yes No" at bounding box center [469, 163] width 622 height 17
select select "23044af5-43bb-4cf5-8aef-2716db2ce5fc"
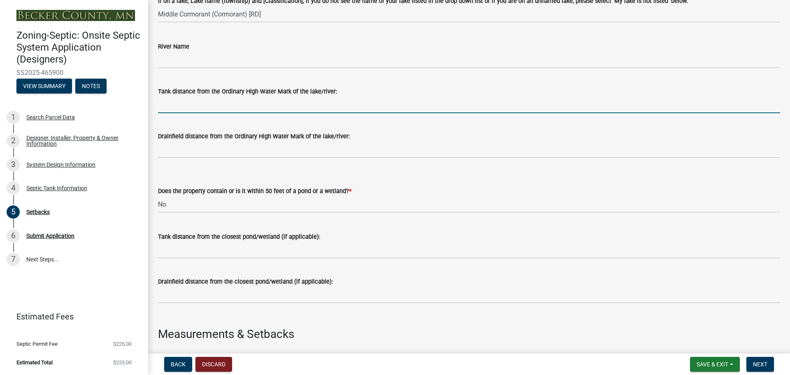
click at [232, 104] on input "Tank distance from the Ordinary High Water Mark of the lake/river:" at bounding box center [469, 104] width 622 height 17
click at [232, 103] on input "Tank distance from the Ordinary High Water Mark of the lake/river:" at bounding box center [469, 104] width 622 height 17
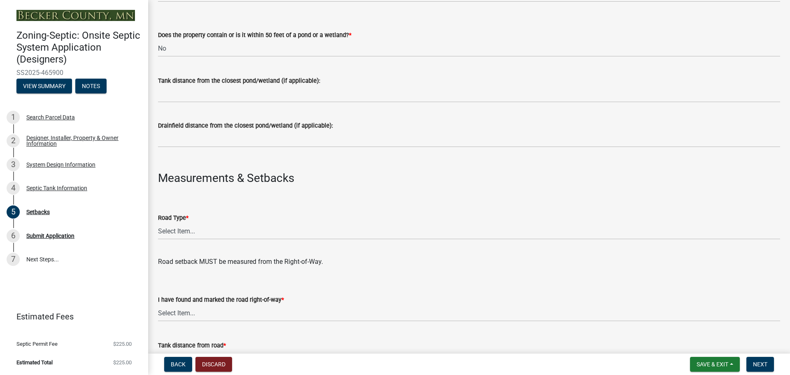
scroll to position [329, 0]
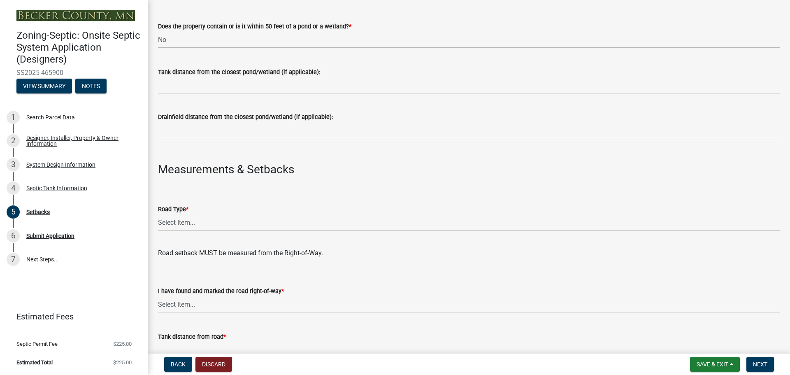
type input "170"
click at [199, 223] on select "Select Item... State County Public / Township Private Easement [GEOGRAPHIC_DATA]" at bounding box center [469, 222] width 622 height 17
click at [158, 214] on select "Select Item... State County Public / Township Private Easement [GEOGRAPHIC_DATA]" at bounding box center [469, 222] width 622 height 17
select select "21af9b93-f494-48c6-91ae-235d36c6c939"
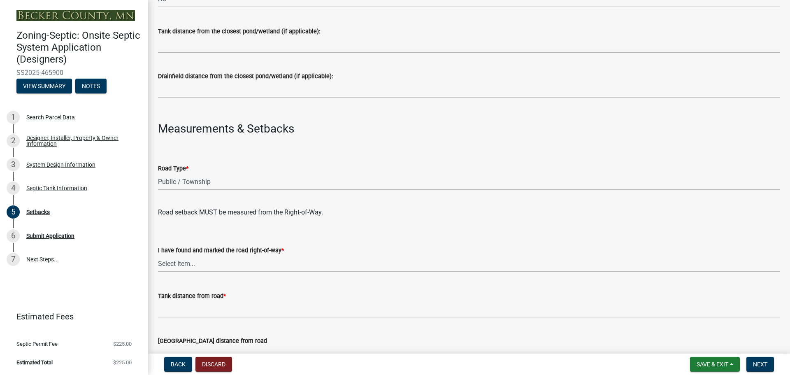
scroll to position [411, 0]
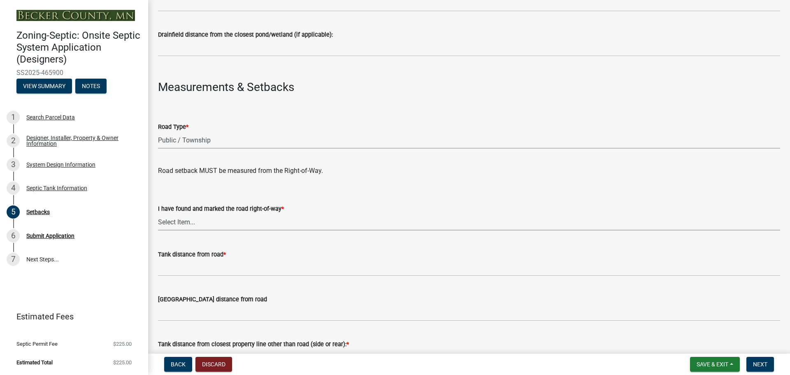
click at [212, 223] on select "Select Item... Yes No" at bounding box center [469, 221] width 622 height 17
click at [158, 213] on select "Select Item... Yes No" at bounding box center [469, 221] width 622 height 17
select select "a3ce498e-f8b1-44e2-889e-c4968ac74b5a"
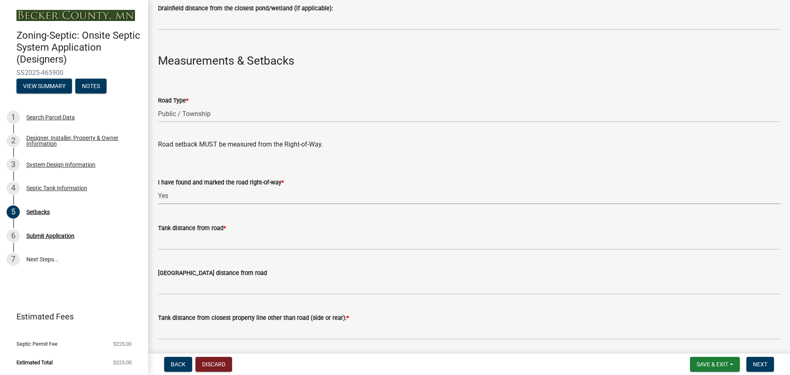
scroll to position [452, 0]
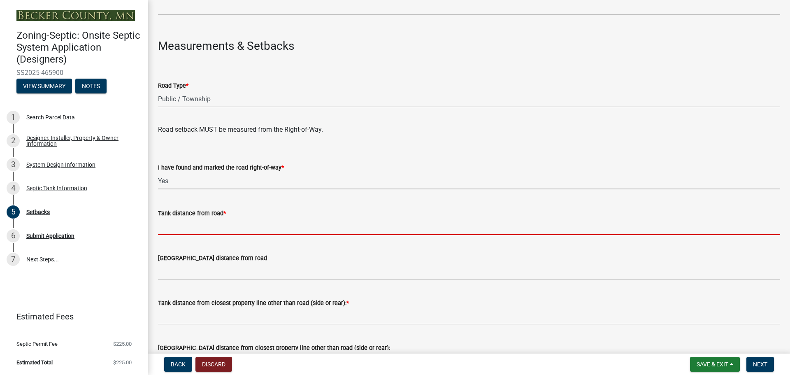
click at [201, 235] on input "Tank distance from road *" at bounding box center [469, 226] width 622 height 17
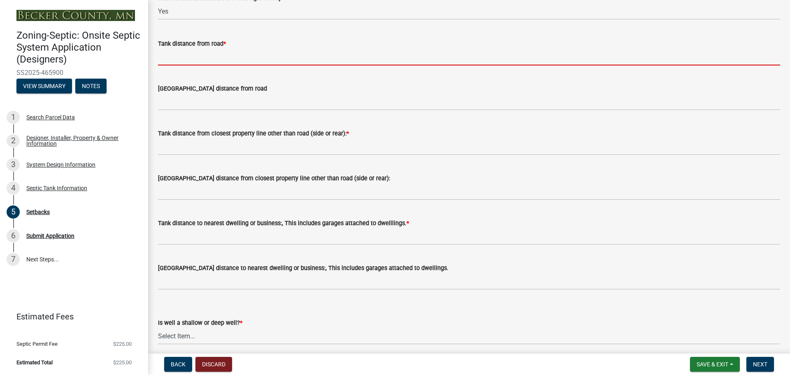
scroll to position [581, 0]
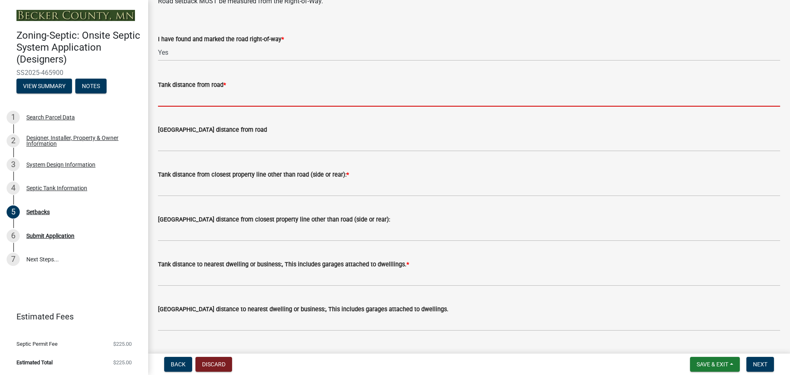
click at [204, 95] on input "Tank distance from road *" at bounding box center [469, 98] width 622 height 17
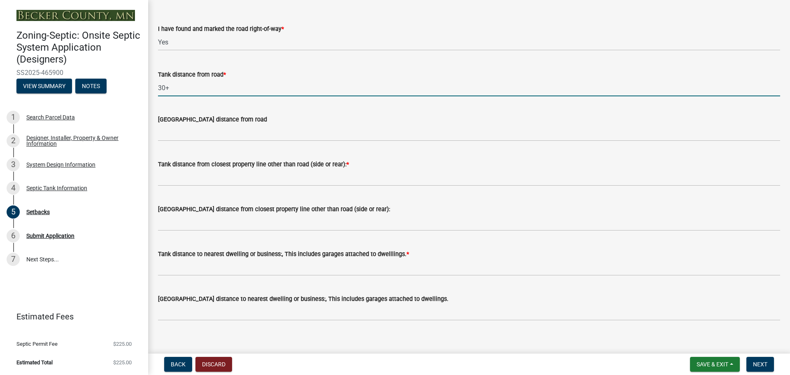
scroll to position [622, 0]
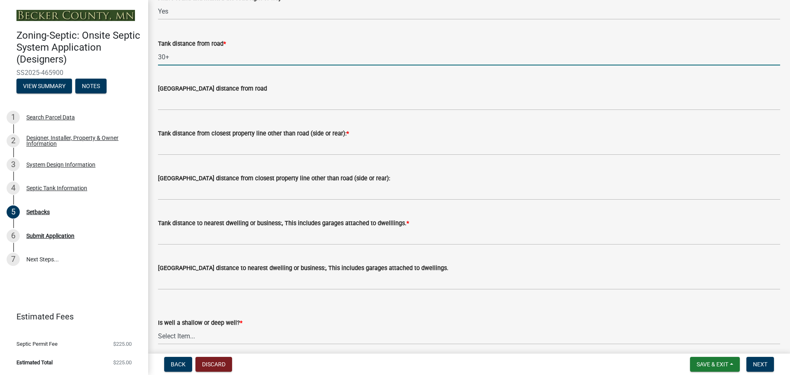
type input "30+"
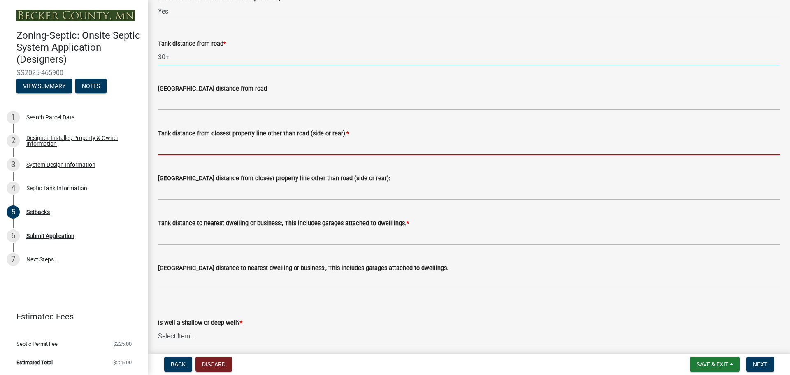
click at [215, 150] on input "Tank distance from closest property line other than road (side or rear): *" at bounding box center [469, 146] width 622 height 17
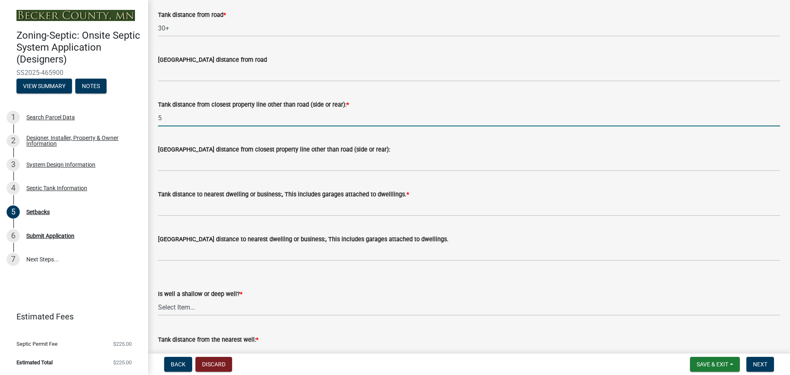
scroll to position [663, 0]
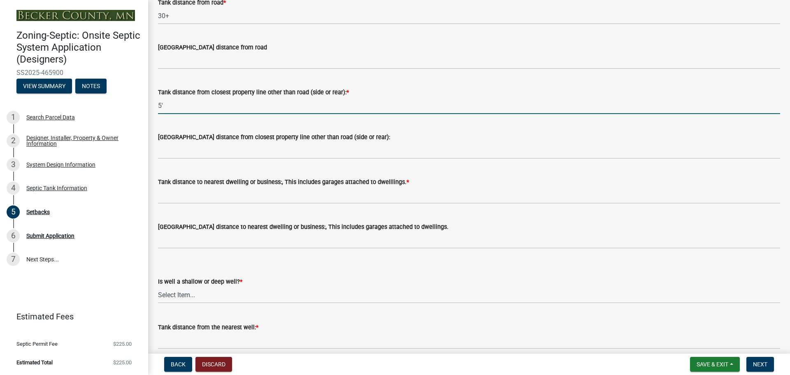
type input "5'"
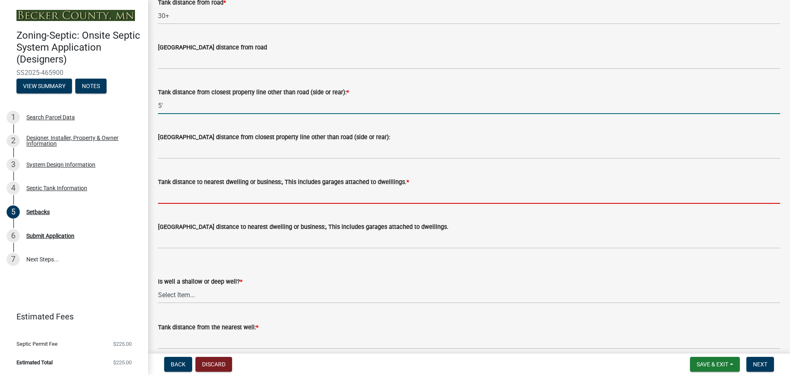
click at [236, 197] on input "Tank distance to nearest dwelling or business:, This includes garages attached …" at bounding box center [469, 195] width 622 height 17
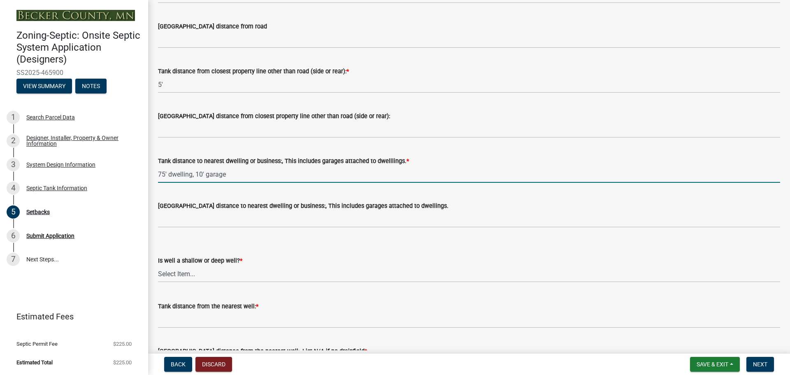
scroll to position [704, 0]
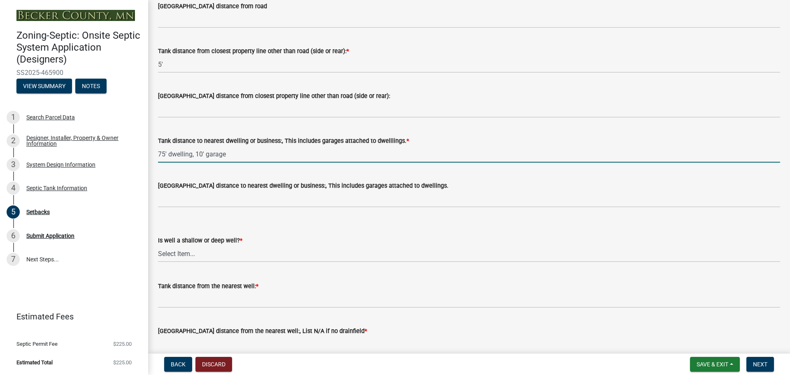
type input "75' dwelling, 10' garage"
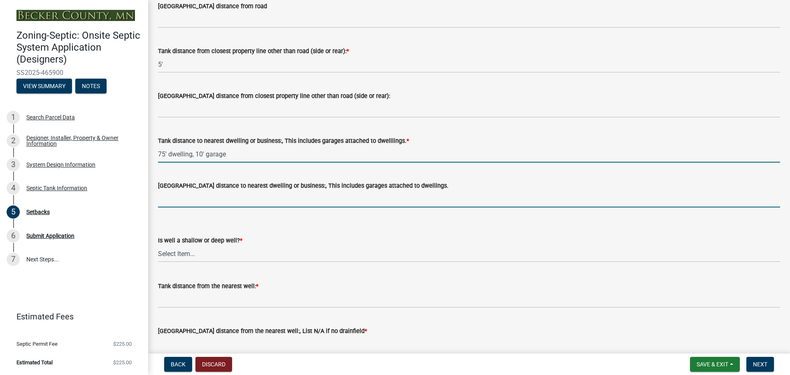
click at [224, 204] on input "[GEOGRAPHIC_DATA] distance to nearest dwelling or business:, This includes gara…" at bounding box center [469, 198] width 622 height 17
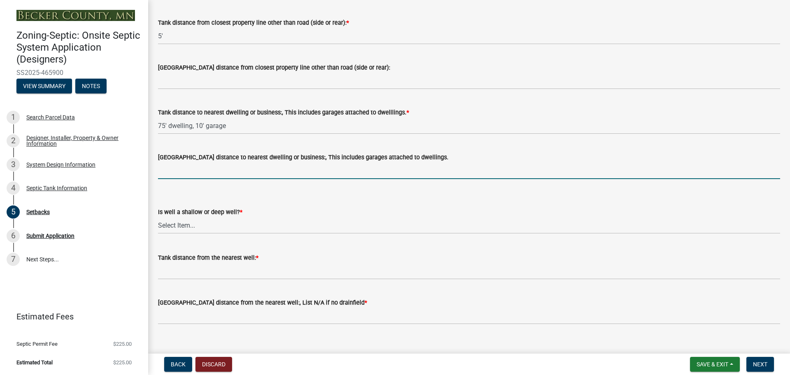
scroll to position [745, 0]
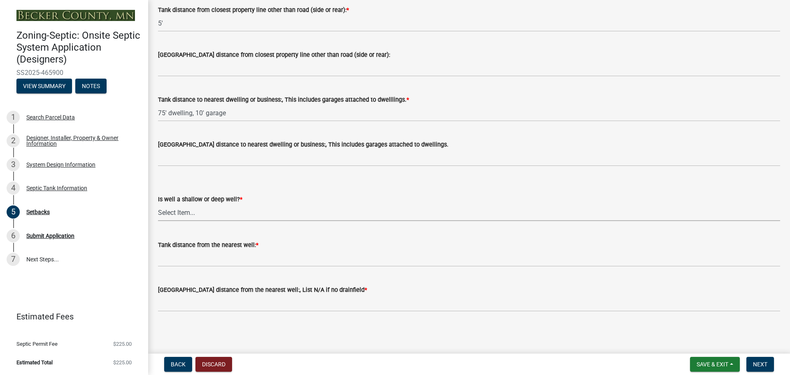
click at [186, 212] on select "Select Item... Deep Well Shallow Well No Well - Connected or to be connected to…" at bounding box center [469, 212] width 622 height 17
click at [158, 204] on select "Select Item... Deep Well Shallow Well No Well - Connected or to be connected to…" at bounding box center [469, 212] width 622 height 17
select select "8966ff84-7900-44dd-b964-2f68cb12997f"
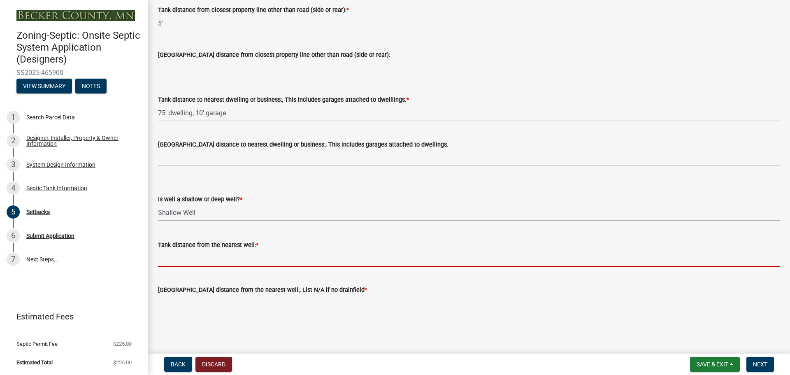
click at [186, 260] on input "Tank distance from the nearest well: *" at bounding box center [469, 258] width 622 height 17
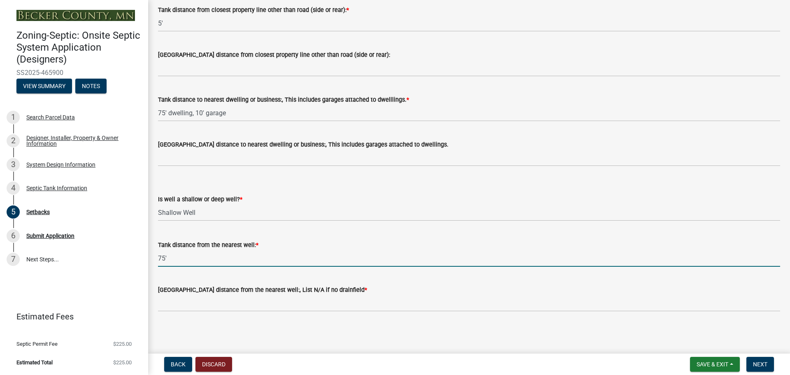
type input "75'"
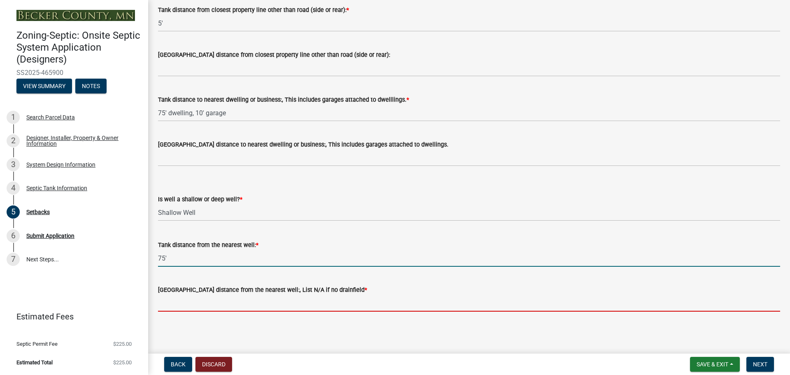
click at [225, 297] on input "[GEOGRAPHIC_DATA] distance from the nearest well:, List N/A if no drainfield *" at bounding box center [469, 303] width 622 height 17
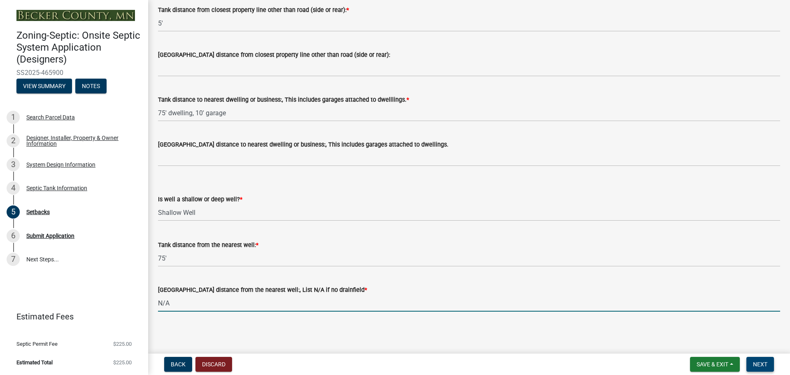
type input "N/A"
click at [765, 362] on span "Next" at bounding box center [760, 364] width 14 height 7
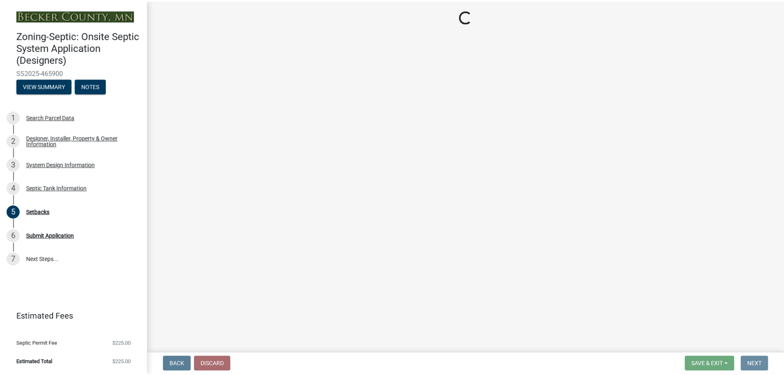
scroll to position [0, 0]
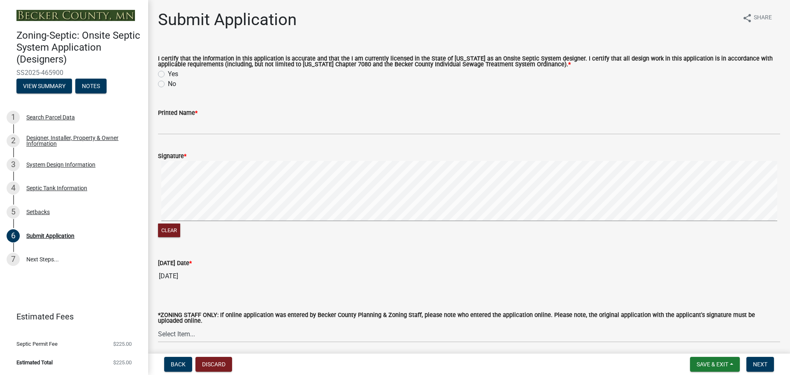
click at [168, 75] on label "Yes" at bounding box center [173, 74] width 10 height 10
click at [168, 74] on input "Yes" at bounding box center [170, 71] width 5 height 5
radio input "true"
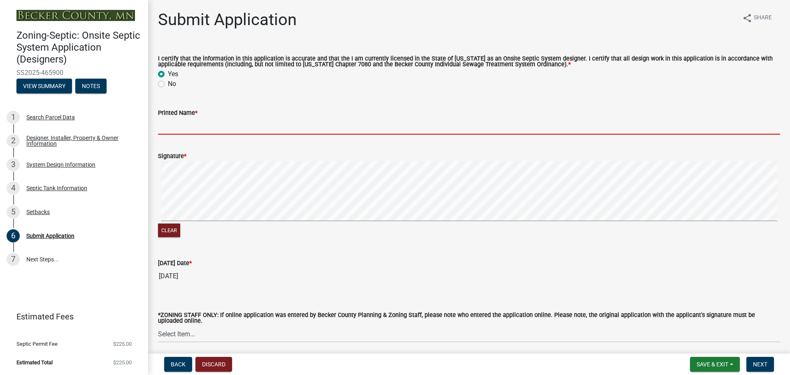
click at [176, 126] on input "Printed Name *" at bounding box center [469, 126] width 622 height 17
type input "[PERSON_NAME]"
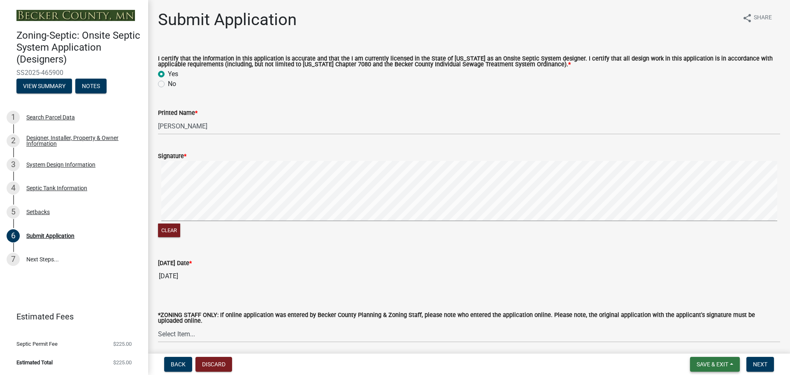
click at [729, 366] on button "Save & Exit" at bounding box center [715, 364] width 50 height 15
click at [707, 344] on button "Save & Exit" at bounding box center [707, 343] width 66 height 20
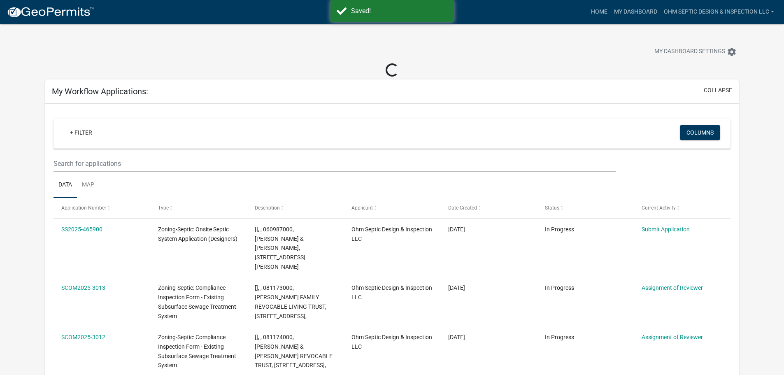
click at [42, 13] on img at bounding box center [51, 12] width 88 height 12
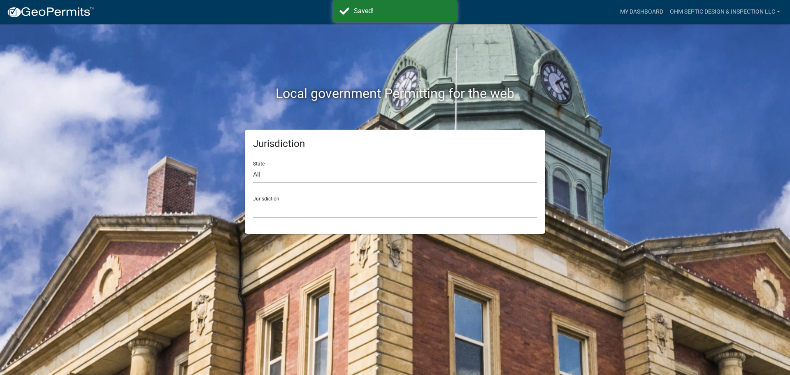
click at [280, 169] on select "All [US_STATE] [US_STATE] [US_STATE] [US_STATE] [US_STATE] [US_STATE] [US_STATE…" at bounding box center [395, 174] width 284 height 17
select select "[US_STATE]"
click at [253, 166] on select "All [US_STATE] [US_STATE] [US_STATE] [US_STATE] [US_STATE] [US_STATE] [US_STATE…" at bounding box center [395, 174] width 284 height 17
click at [269, 213] on select "[GEOGRAPHIC_DATA], [US_STATE] [GEOGRAPHIC_DATA], [US_STATE] [GEOGRAPHIC_DATA], …" at bounding box center [395, 209] width 284 height 17
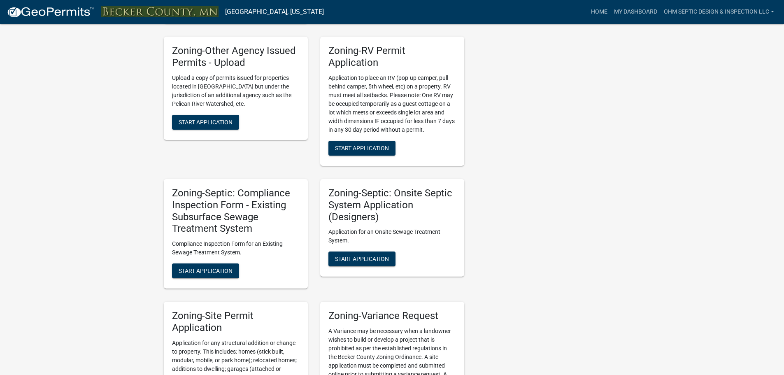
scroll to position [629, 0]
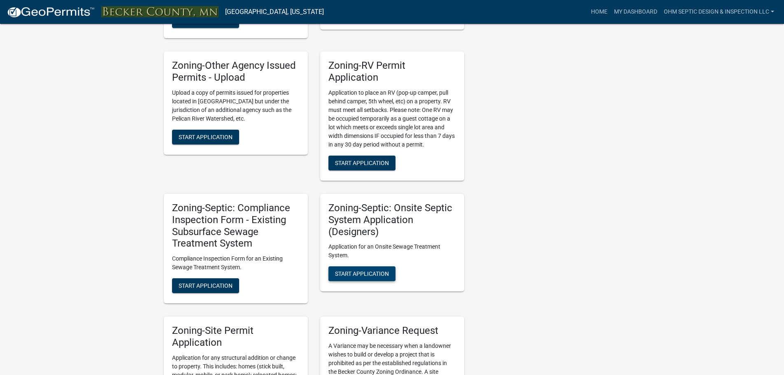
click at [371, 278] on button "Start Application" at bounding box center [361, 273] width 67 height 15
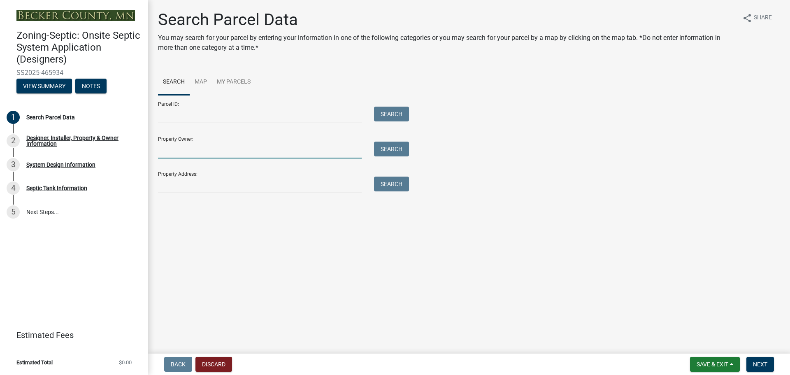
click at [204, 155] on input "Property Owner:" at bounding box center [260, 149] width 204 height 17
type input "[PERSON_NAME]"
click at [408, 153] on button "Search" at bounding box center [391, 148] width 35 height 15
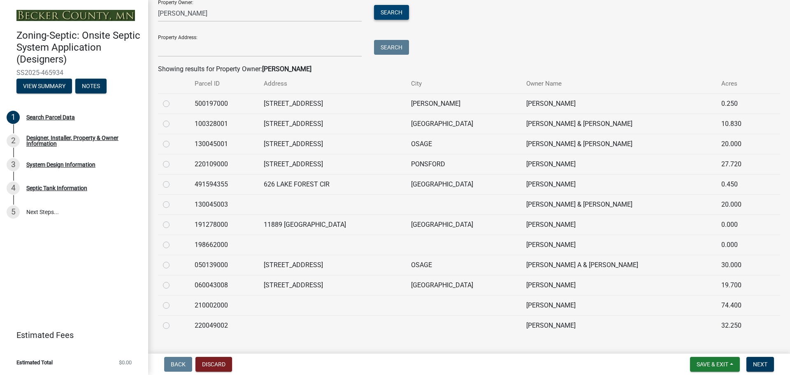
scroll to position [154, 0]
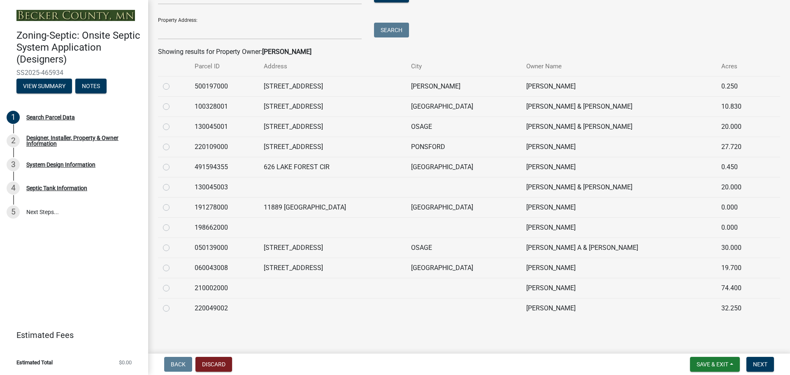
click at [173, 263] on label at bounding box center [173, 263] width 0 height 0
click at [173, 267] on input "radio" at bounding box center [175, 265] width 5 height 5
radio input "true"
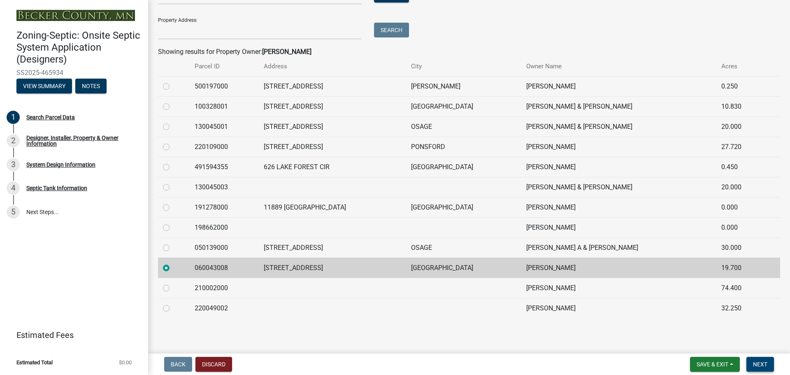
click at [764, 364] on span "Next" at bounding box center [760, 364] width 14 height 7
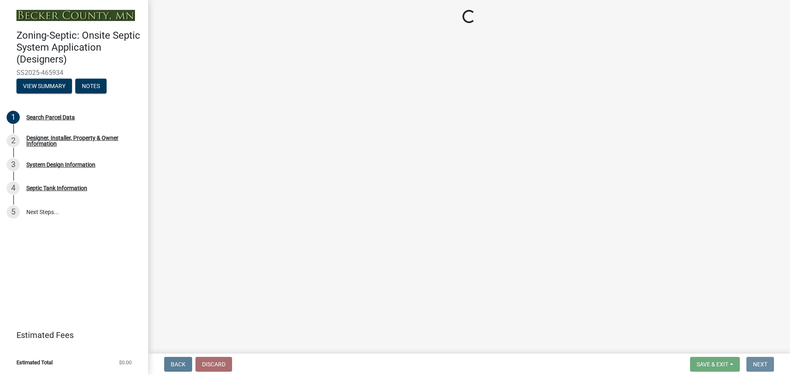
scroll to position [0, 0]
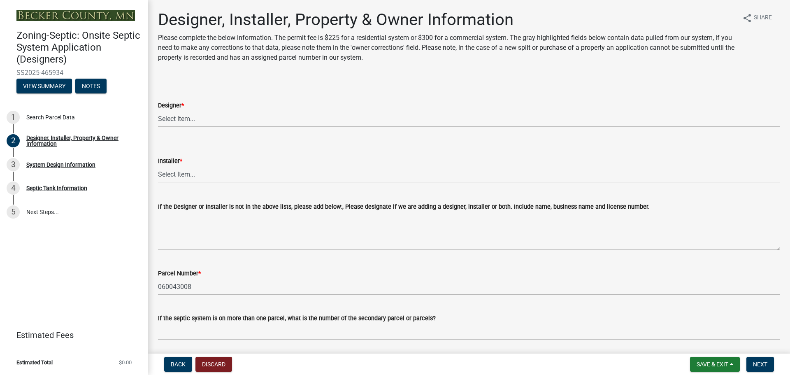
click at [233, 119] on select "Select Item... OTHER – Not listed (please add in next field and we will add to …" at bounding box center [469, 118] width 622 height 17
click at [158, 110] on select "Select Item... OTHER – Not listed (please add in next field and we will add to …" at bounding box center [469, 118] width 622 height 17
select select "6c135ae6-9430-438b-bfbb-1a71c4544b77"
click at [216, 175] on select "Select Item... OTHER – Not listed (please add in next field and we will add to …" at bounding box center [469, 174] width 622 height 17
click at [158, 166] on select "Select Item... OTHER – Not listed (please add in next field and we will add to …" at bounding box center [469, 174] width 622 height 17
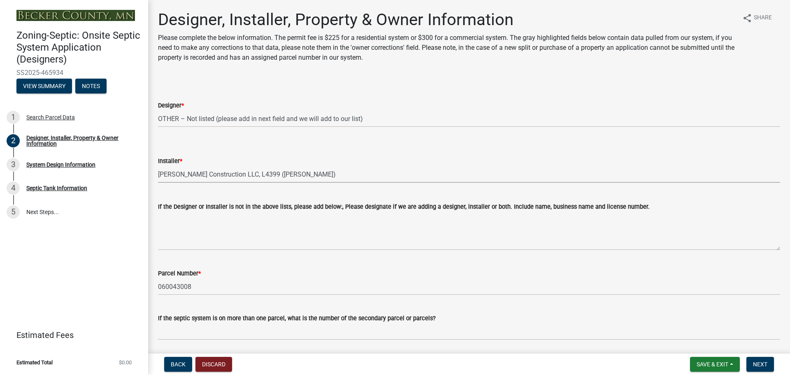
select select "10a6a267-37e4-420e-85da-5d8d7acf4ed0"
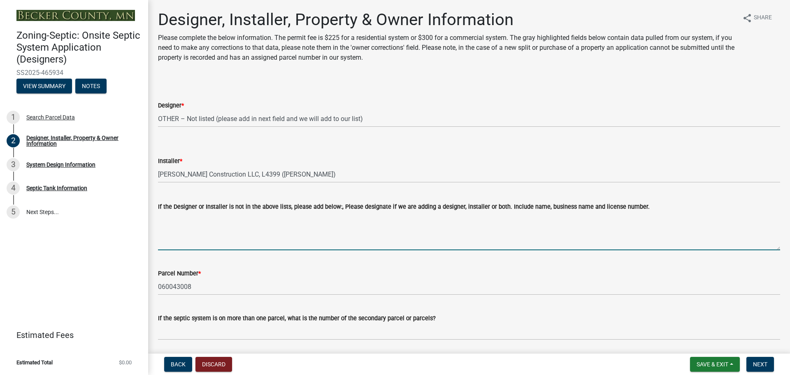
click at [210, 223] on textarea "If the Designer or Installer is not in the above lists, please add below:, Plea…" at bounding box center [469, 230] width 622 height 39
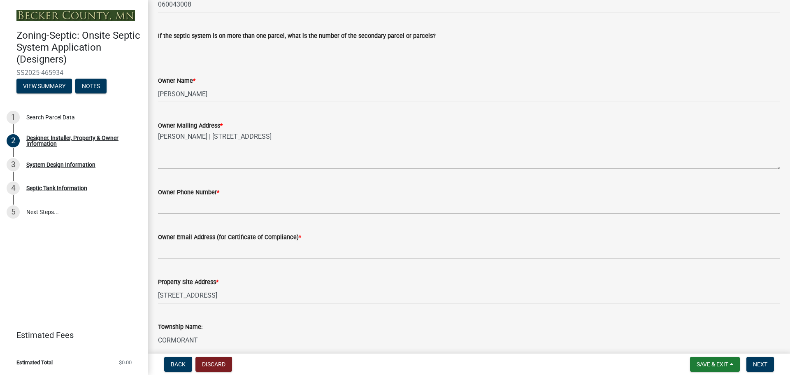
scroll to position [288, 0]
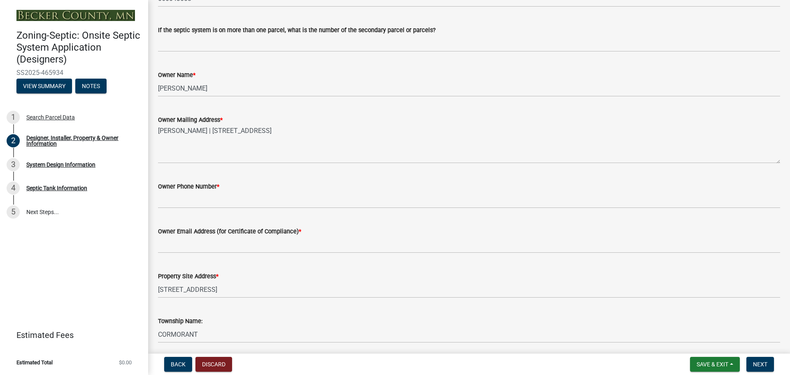
type textarea "Ohm Septic Design & Inspection 4423 - [PERSON_NAME] 1929"
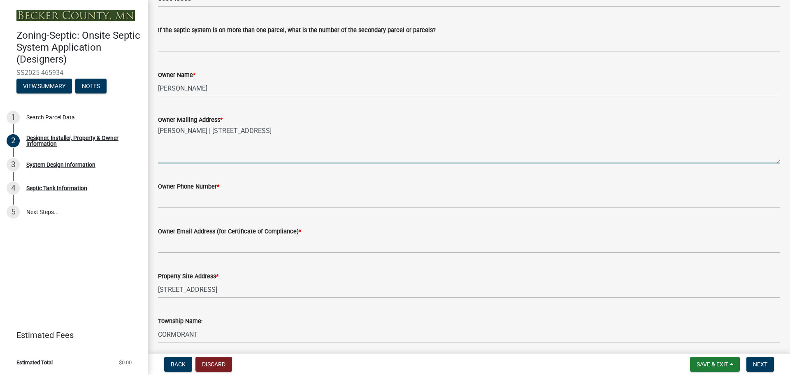
click at [234, 148] on textarea "[PERSON_NAME] | [STREET_ADDRESS]" at bounding box center [469, 144] width 622 height 39
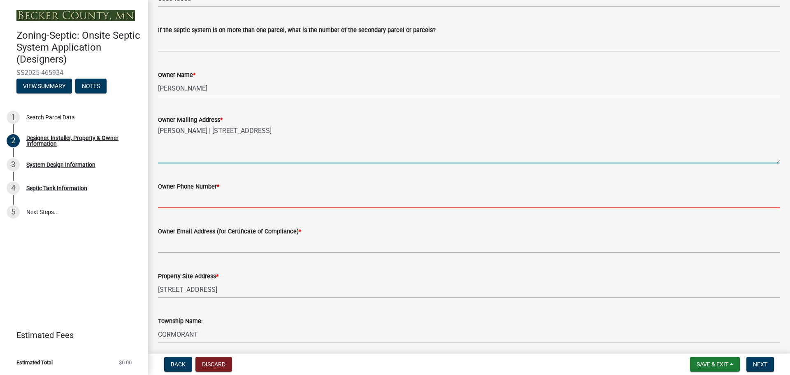
click at [219, 202] on input "Owner Phone Number *" at bounding box center [469, 199] width 622 height 17
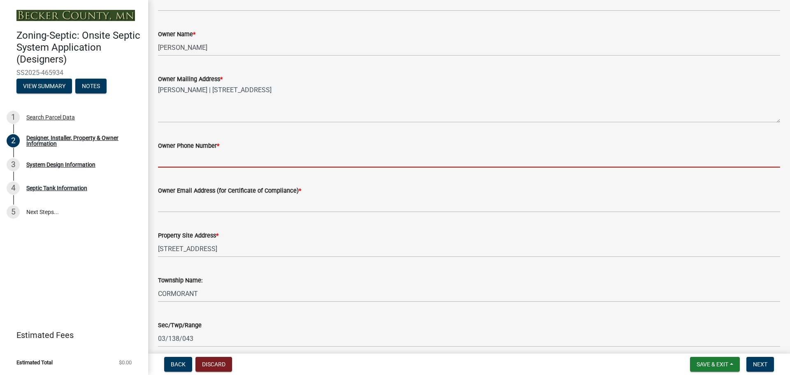
scroll to position [329, 0]
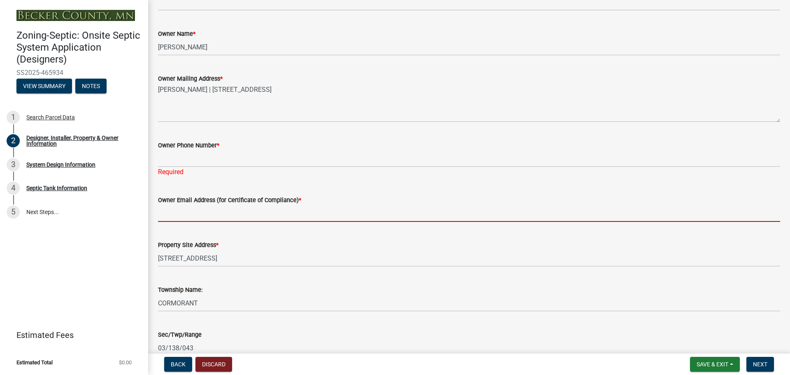
click at [340, 203] on form "Owner Email Address (for Certificate of Compliance) *" at bounding box center [469, 208] width 622 height 27
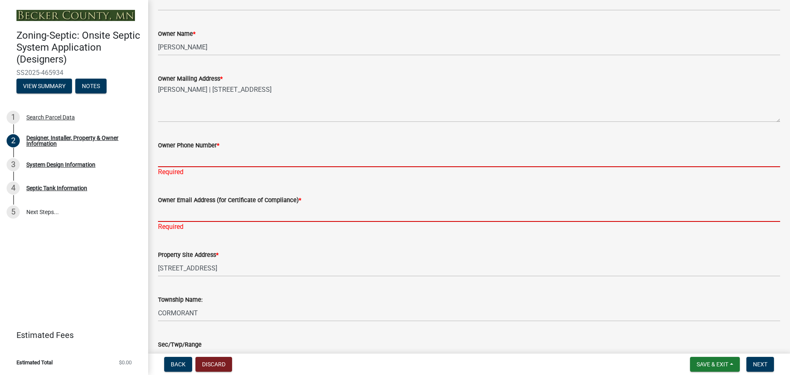
click at [195, 155] on input "Owner Phone Number *" at bounding box center [469, 158] width 622 height 17
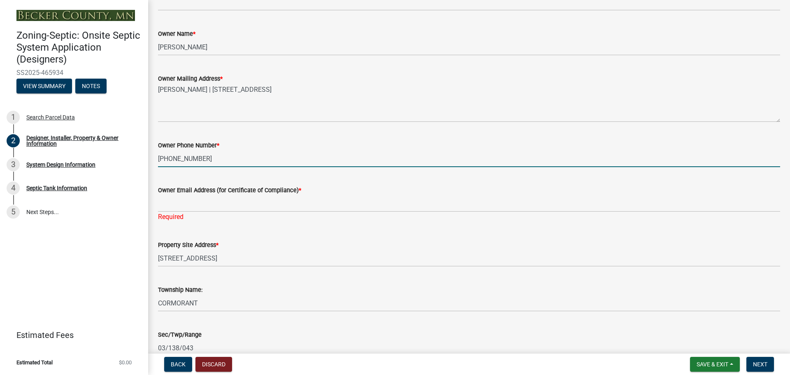
type input "[PHONE_NUMBER]"
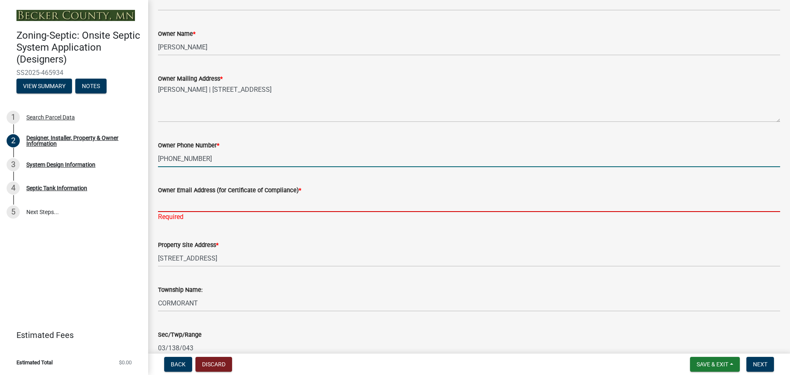
click at [260, 202] on input "Owner Email Address (for Certificate of Compliance) *" at bounding box center [469, 203] width 622 height 17
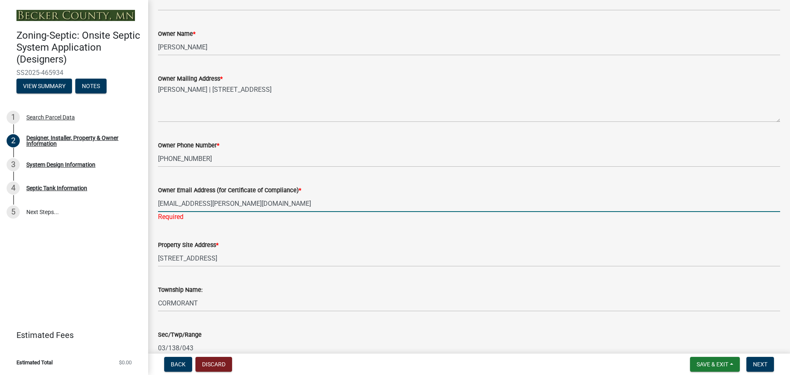
scroll to position [507, 0]
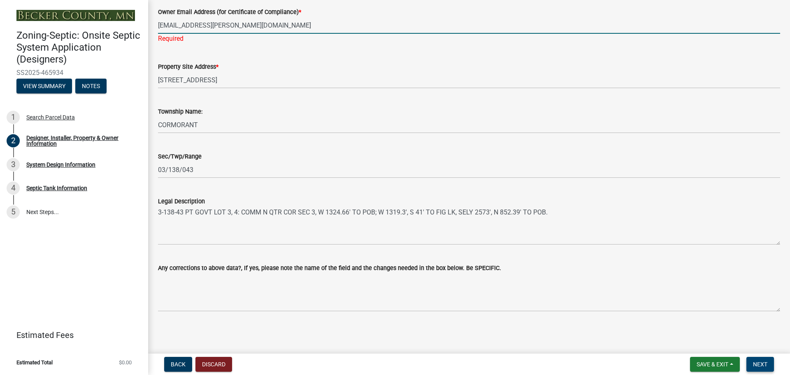
type input "[EMAIL_ADDRESS][PERSON_NAME][DOMAIN_NAME]"
click at [763, 364] on span "Next" at bounding box center [760, 364] width 14 height 7
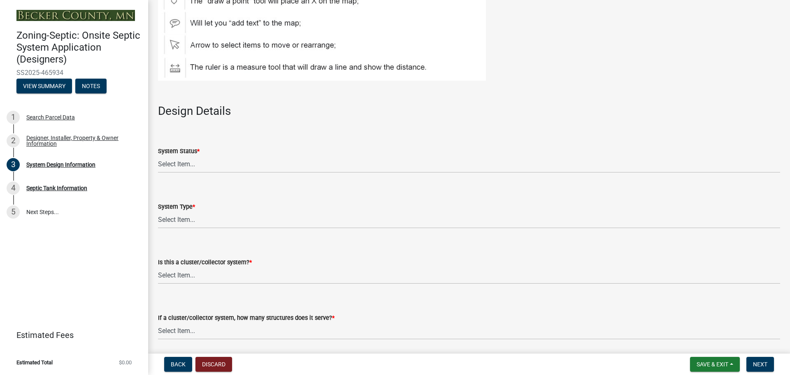
scroll to position [905, 0]
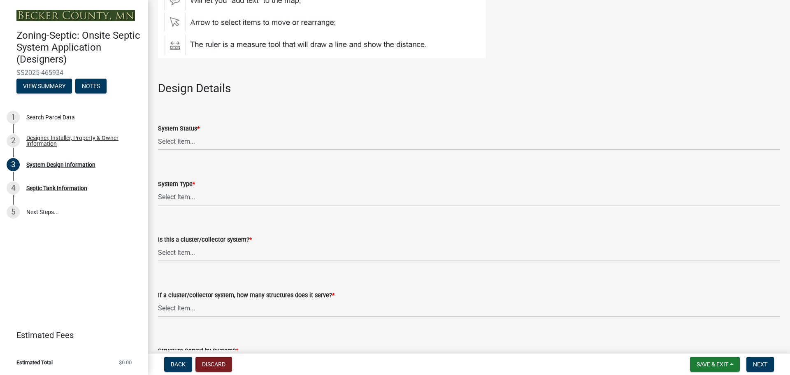
click at [191, 142] on select "Select Item... No Existing System Replacement System Failing System (Cesspool, …" at bounding box center [469, 141] width 622 height 17
click at [158, 133] on select "Select Item... No Existing System Replacement System Failing System (Cesspool, …" at bounding box center [469, 141] width 622 height 17
select select "55497d75-c43f-4635-a730-e0737ce05d56"
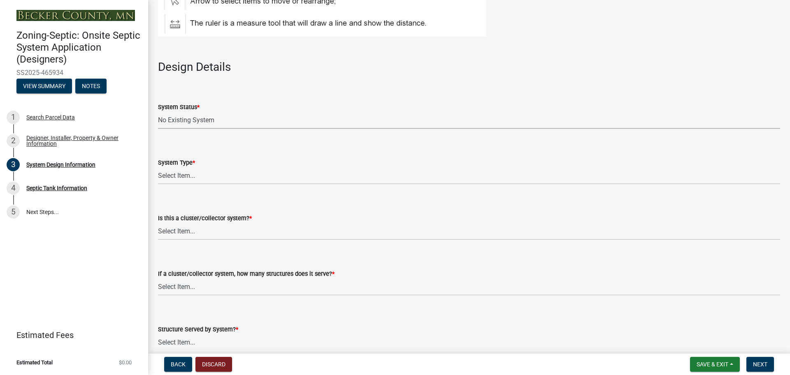
scroll to position [946, 0]
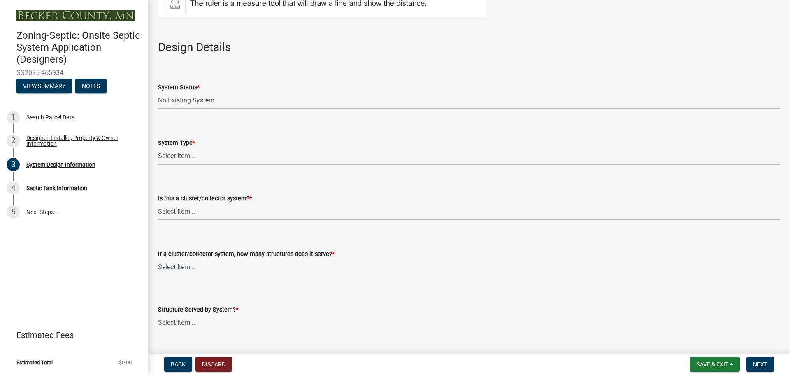
click at [195, 158] on select "Select Item... Type I Type II Type III Type IV Type V" at bounding box center [469, 156] width 622 height 17
click at [158, 148] on select "Select Item... Type I Type II Type III Type IV Type V" at bounding box center [469, 156] width 622 height 17
select select "841e6e1b-3a1e-4ec6-be41-af079aae60a3"
click at [196, 216] on select "Select Item... Yes No" at bounding box center [469, 211] width 622 height 17
click at [158, 203] on select "Select Item... Yes No" at bounding box center [469, 211] width 622 height 17
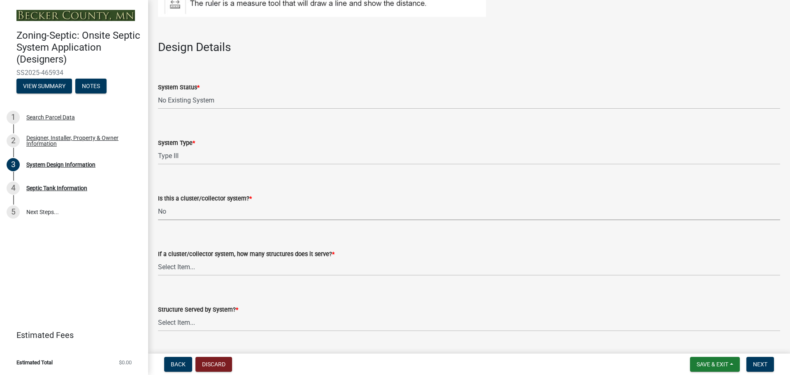
select select "011fbff4-a41d-4a75-9bd8-71c7e6c69e0d"
click at [189, 267] on select "Select Item... Not a cluster/collector system 1 2 3 4 5 6 7 8 9 10" at bounding box center [469, 267] width 622 height 17
click at [158, 259] on select "Select Item... Not a cluster/collector system 1 2 3 4 5 6 7 8 9 10" at bounding box center [469, 267] width 622 height 17
select select "85fdfef2-2683-4311-b5d5-5505f6411127"
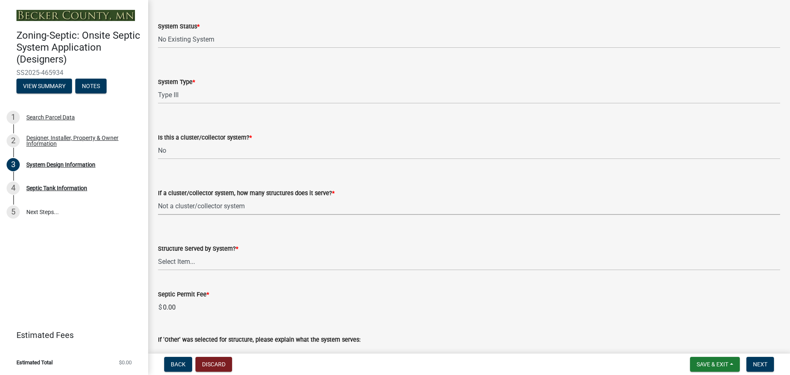
scroll to position [1152, 0]
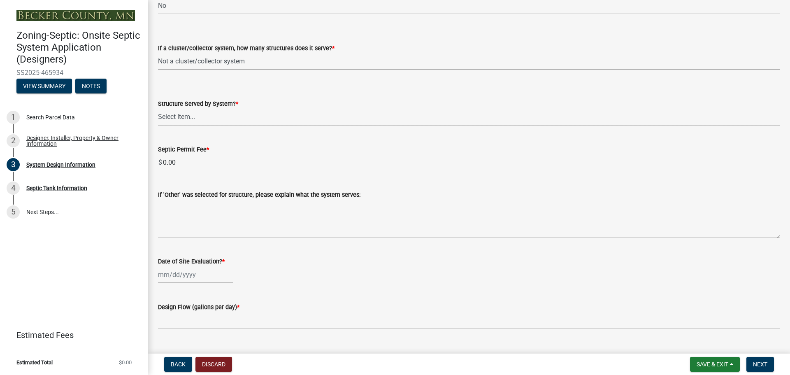
click at [211, 122] on select "Select Item... Commercial Resort Commercial - Non Resort Other Full-Time Dwelli…" at bounding box center [469, 117] width 622 height 17
click at [158, 109] on select "Select Item... Commercial Resort Commercial - Non Resort Other Full-Time Dwelli…" at bounding box center [469, 117] width 622 height 17
select select "d95a9312-c8a1-4ec7-8581-25dbcf440a1f"
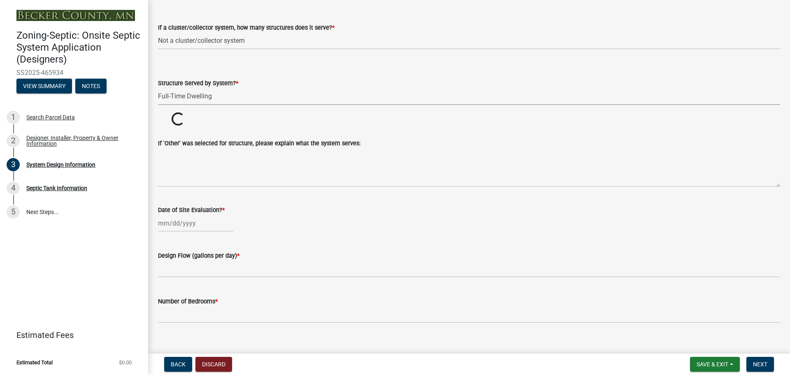
scroll to position [1193, 0]
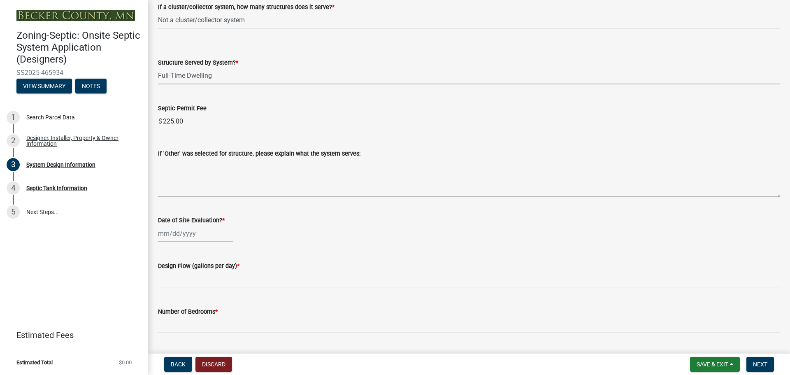
click at [186, 231] on div at bounding box center [195, 233] width 75 height 17
select select "8"
select select "2025"
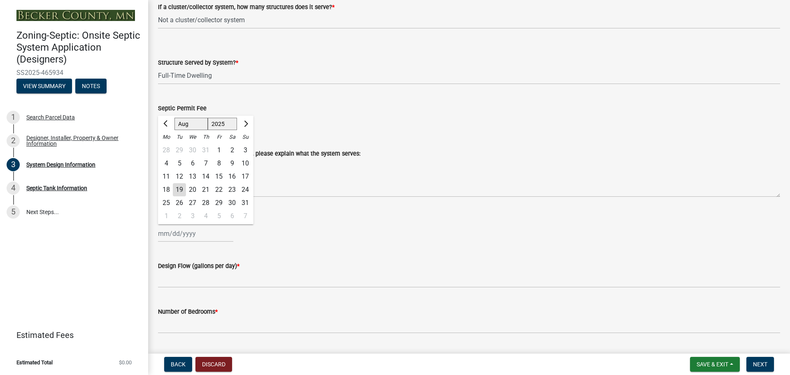
click at [193, 162] on div "6" at bounding box center [192, 163] width 13 height 13
type input "[DATE]"
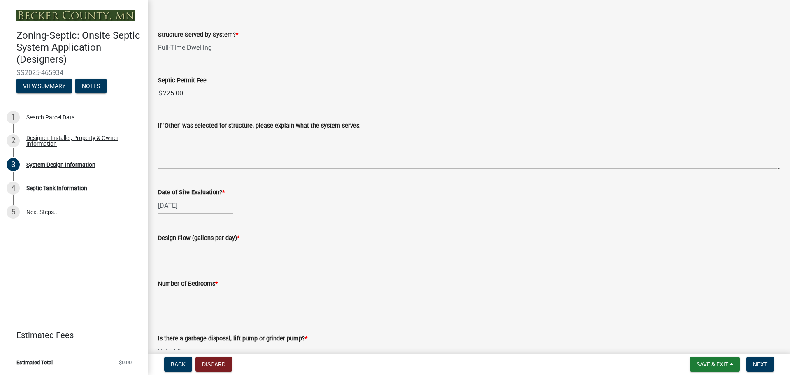
scroll to position [1234, 0]
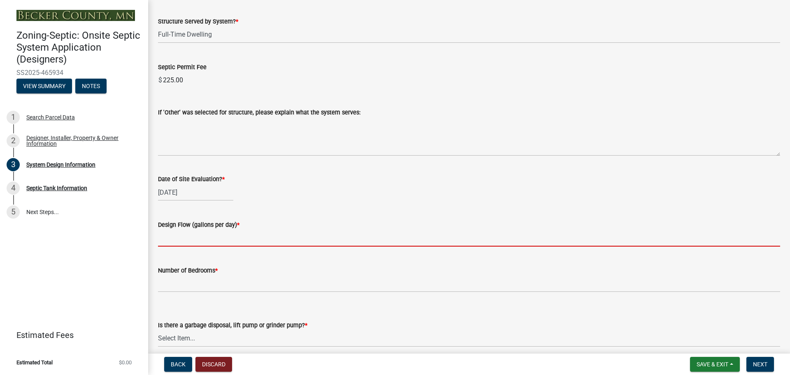
click at [198, 237] on input "text" at bounding box center [469, 238] width 622 height 17
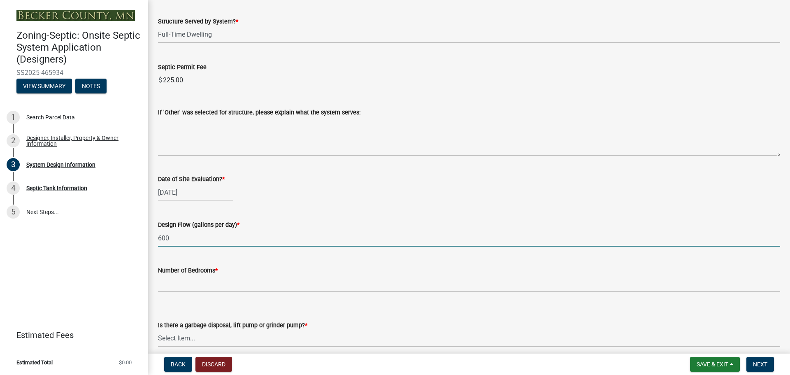
type input "600"
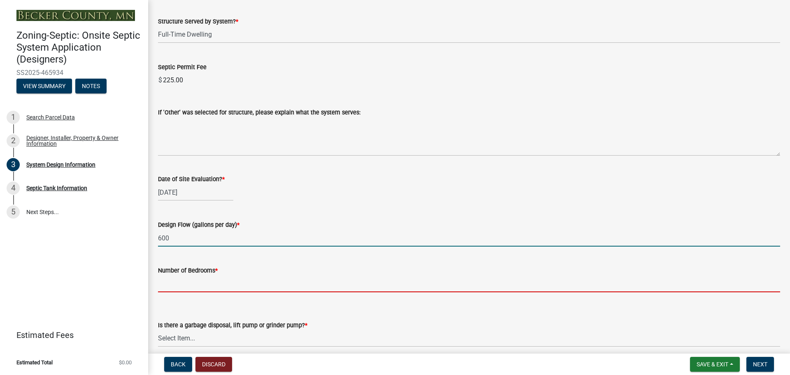
click at [201, 282] on input "Number of Bedrooms *" at bounding box center [469, 283] width 622 height 17
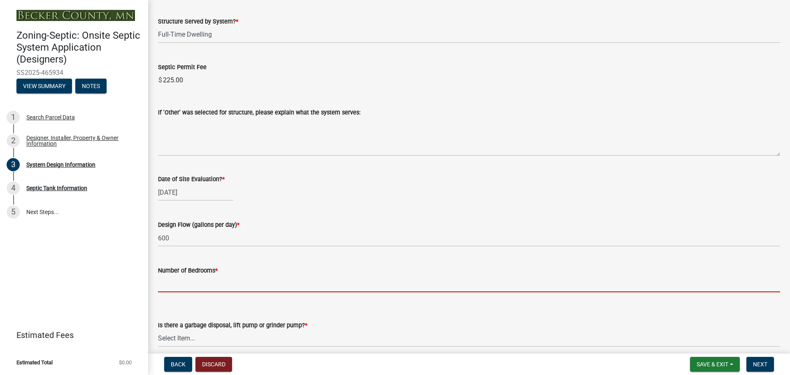
type input "4"
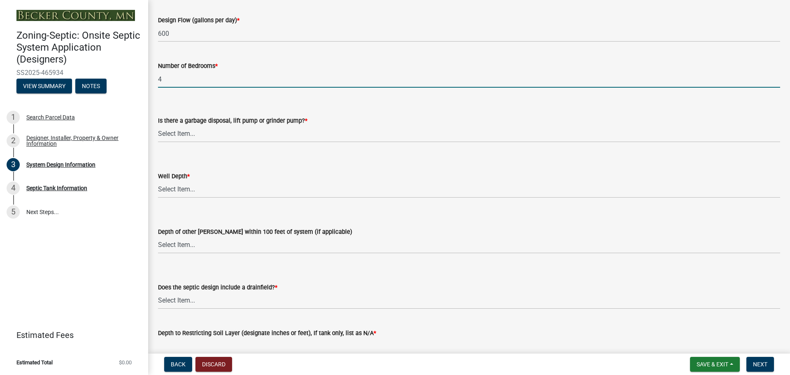
scroll to position [1440, 0]
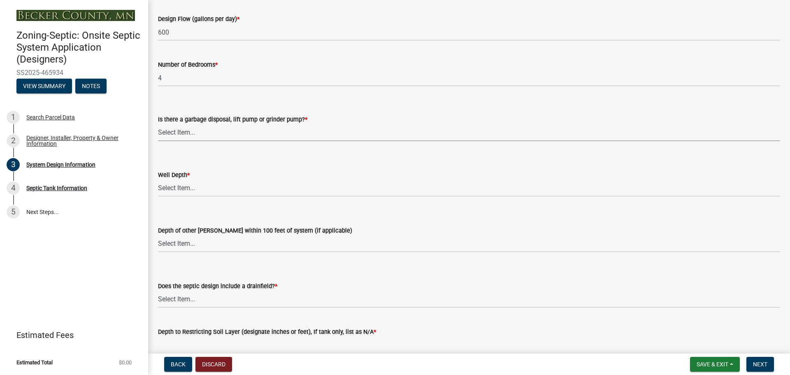
click at [188, 133] on select "Select Item... Yes No" at bounding box center [469, 132] width 622 height 17
click at [158, 124] on select "Select Item... Yes No" at bounding box center [469, 132] width 622 height 17
select select "ba735beb-519e-40f0-ae20-62d65fc4c46b"
click at [174, 181] on select "Select Item... Deep Well Shallow Well Well not yet installed - To be drilled No…" at bounding box center [469, 188] width 622 height 17
click at [158, 180] on select "Select Item... Deep Well Shallow Well Well not yet installed - To be drilled No…" at bounding box center [469, 188] width 622 height 17
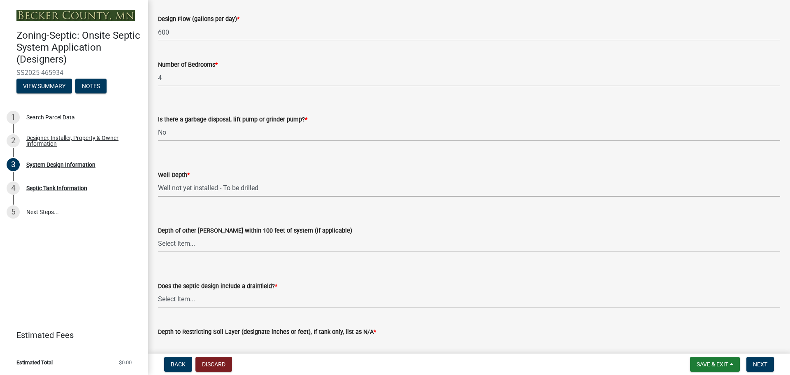
select select "7b30f360-6895-496a-9f34-da1efdcbc234"
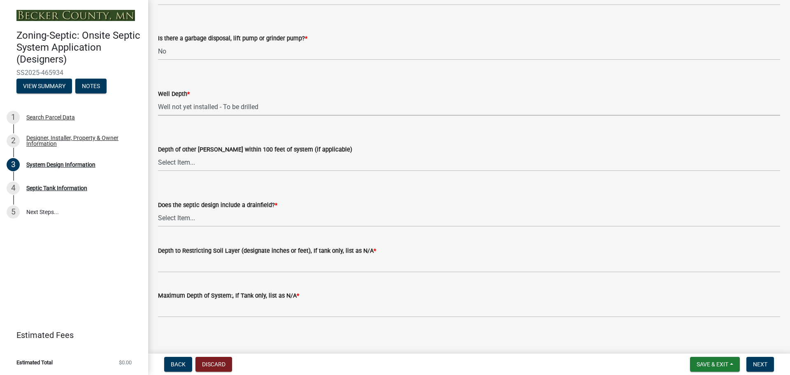
scroll to position [1522, 0]
click at [191, 217] on select "Select Item... Yes No Existing - COC must by submitted" at bounding box center [469, 217] width 622 height 17
click at [158, 209] on select "Select Item... Yes No Existing - COC must by submitted" at bounding box center [469, 217] width 622 height 17
select select "a0c59fcd-b61c-4c3a-90a8-e70849750c47"
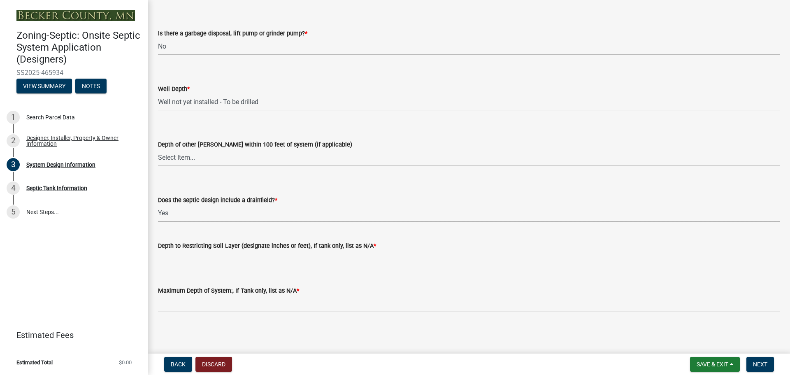
scroll to position [1526, 0]
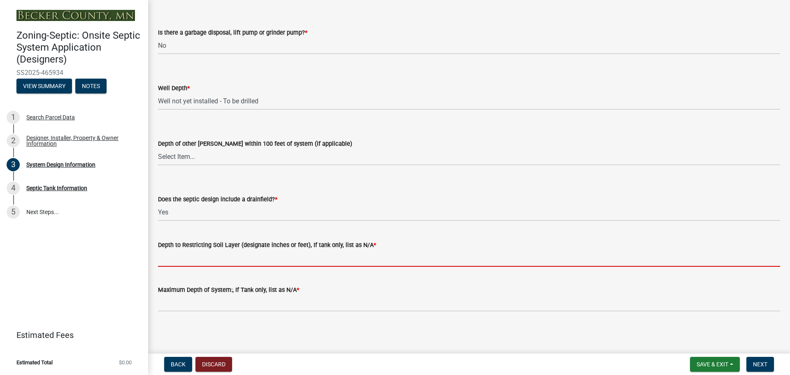
click at [195, 259] on input "Depth to Restricting Soil Layer (designate inches or feet), If tank only, list …" at bounding box center [469, 258] width 622 height 17
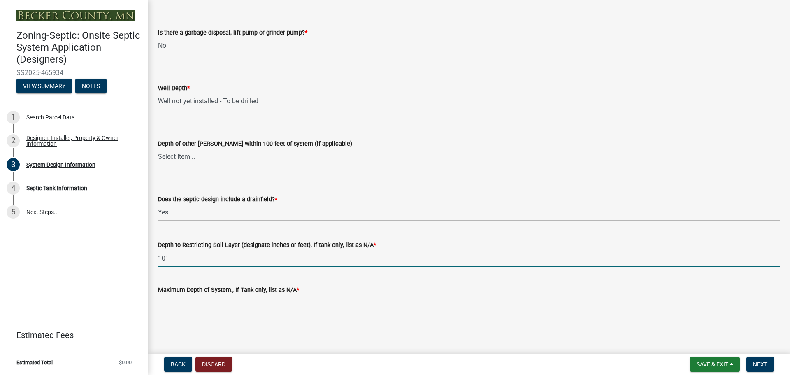
type input "10""
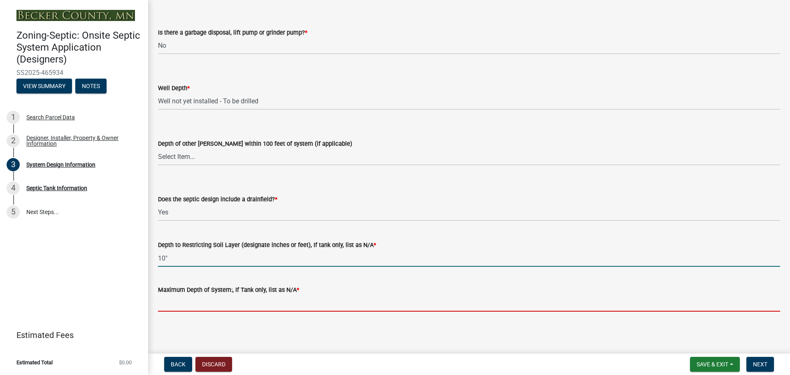
click at [185, 299] on input "Maximum Depth of System:, If Tank only, list as N/A *" at bounding box center [469, 303] width 622 height 17
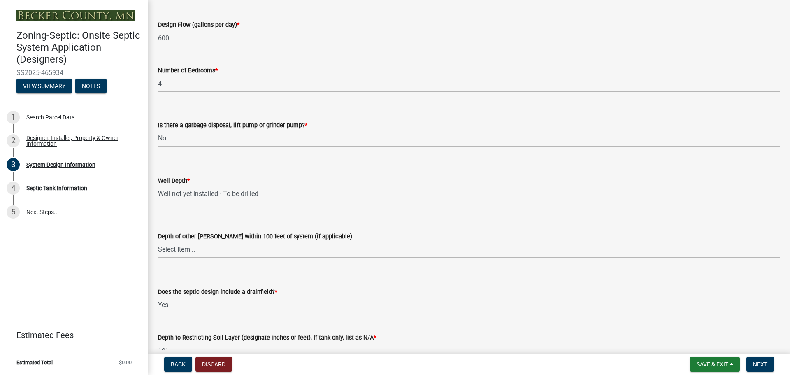
scroll to position [1321, 0]
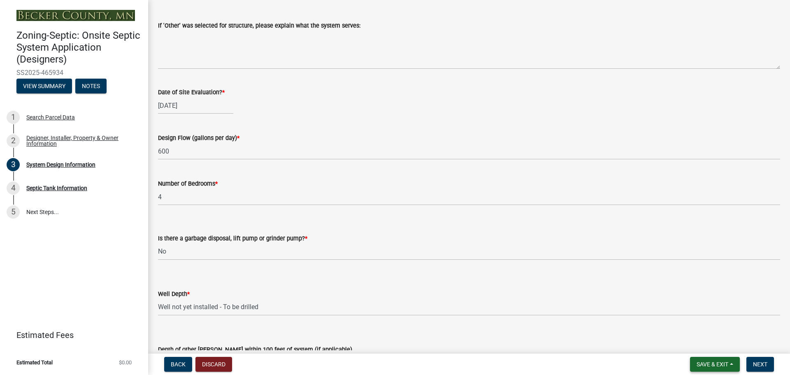
type input "0""
click at [721, 364] on span "Save & Exit" at bounding box center [712, 364] width 32 height 7
click at [707, 346] on button "Save & Exit" at bounding box center [707, 343] width 66 height 20
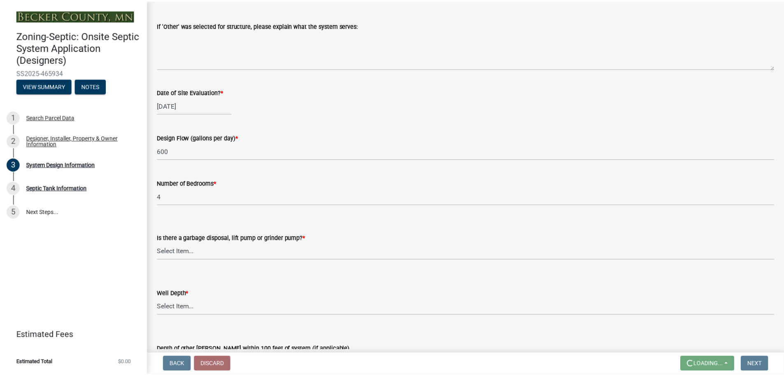
scroll to position [0, 0]
